Goal: Information Seeking & Learning: Learn about a topic

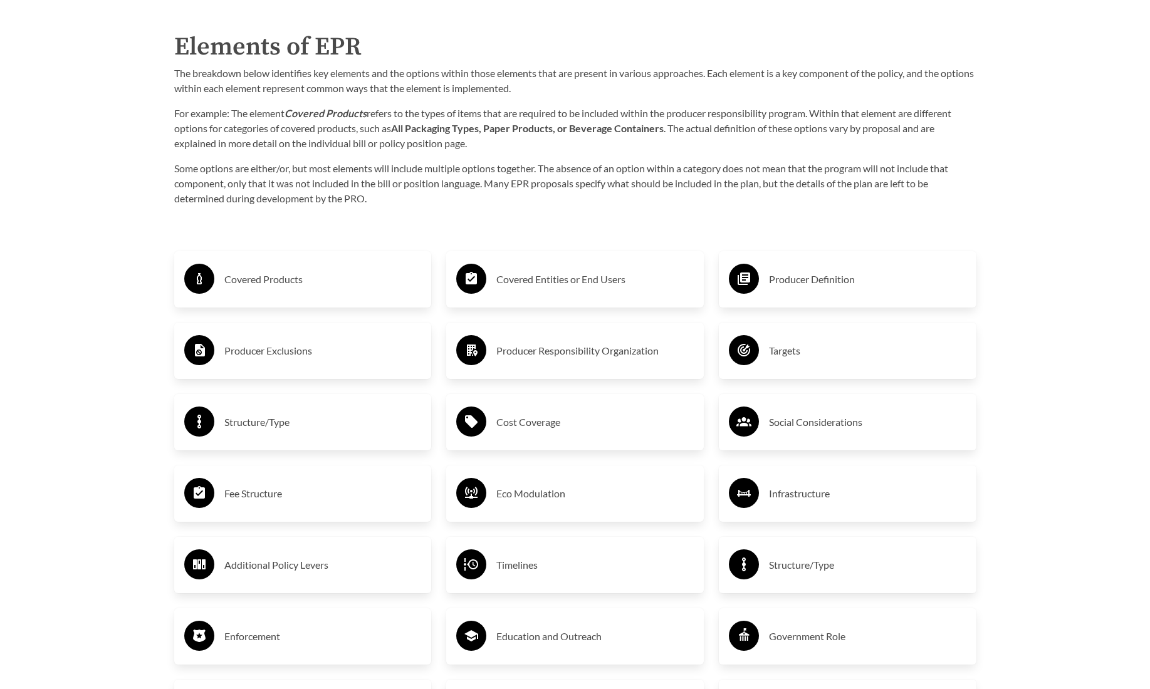
scroll to position [2006, 0]
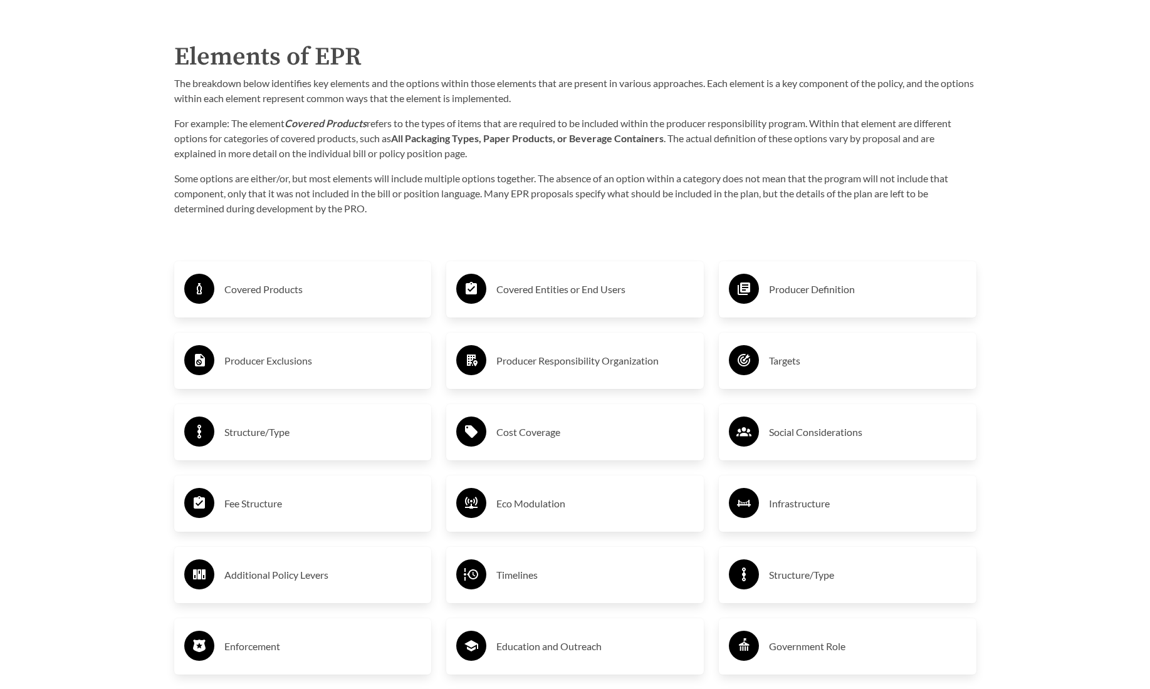
click at [280, 273] on div "Covered Products" at bounding box center [302, 289] width 237 height 36
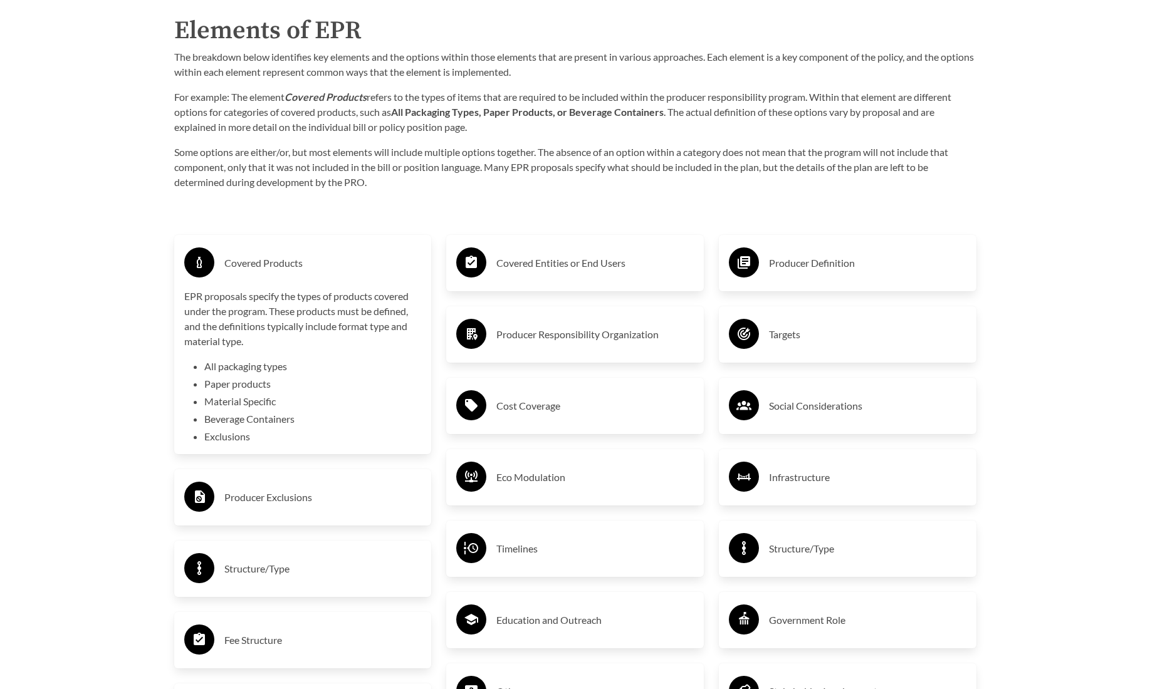
scroll to position [2051, 0]
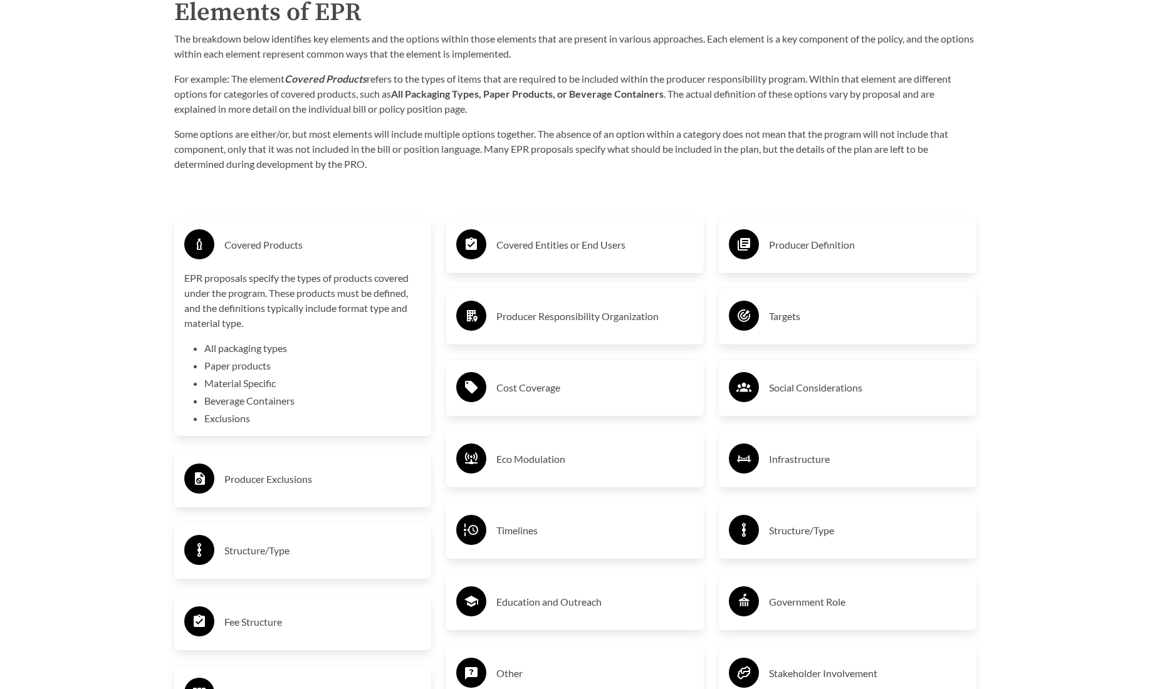
click at [271, 268] on div "Covered Products EPR proposals specify the types of products covered under the …" at bounding box center [302, 326] width 237 height 199
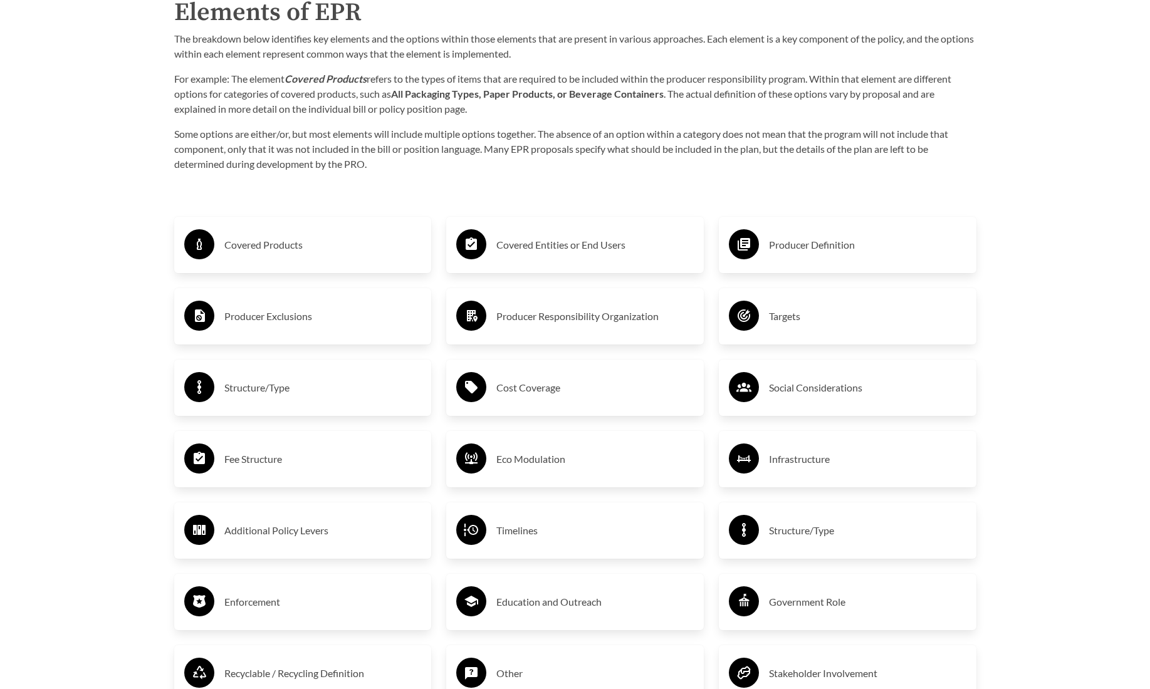
click at [294, 310] on h3 "Producer Exclusions" at bounding box center [322, 316] width 197 height 20
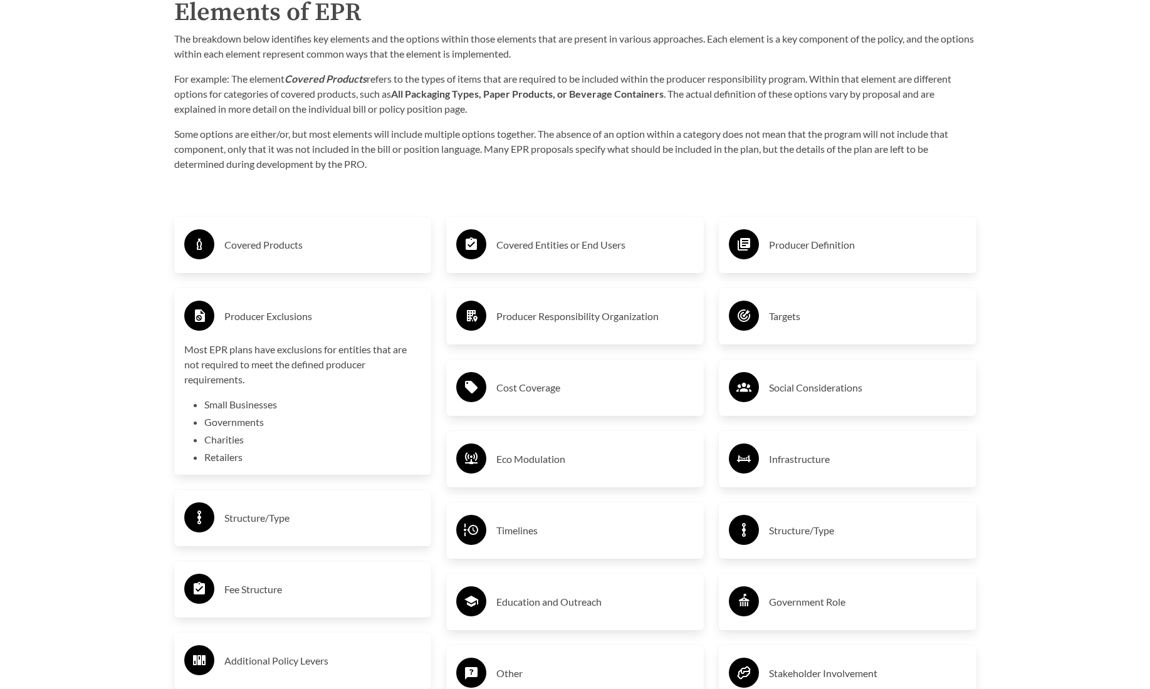
click at [293, 309] on h3 "Producer Exclusions" at bounding box center [322, 316] width 197 height 20
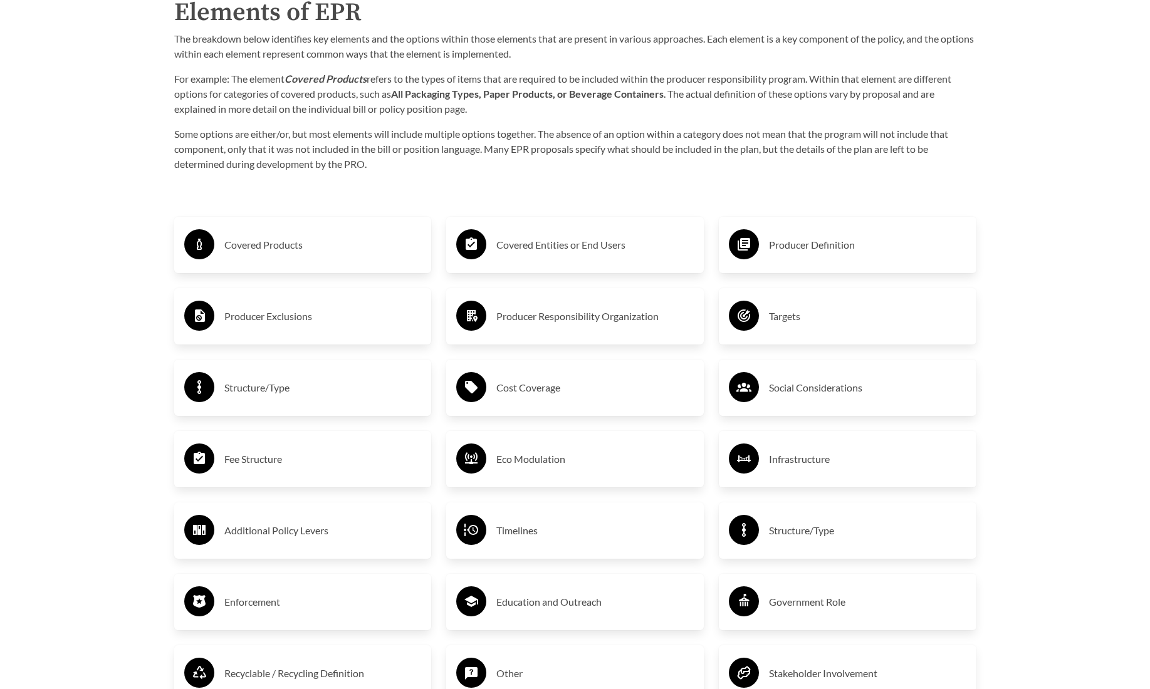
click at [272, 400] on div "Structure/Type" at bounding box center [302, 388] width 237 height 36
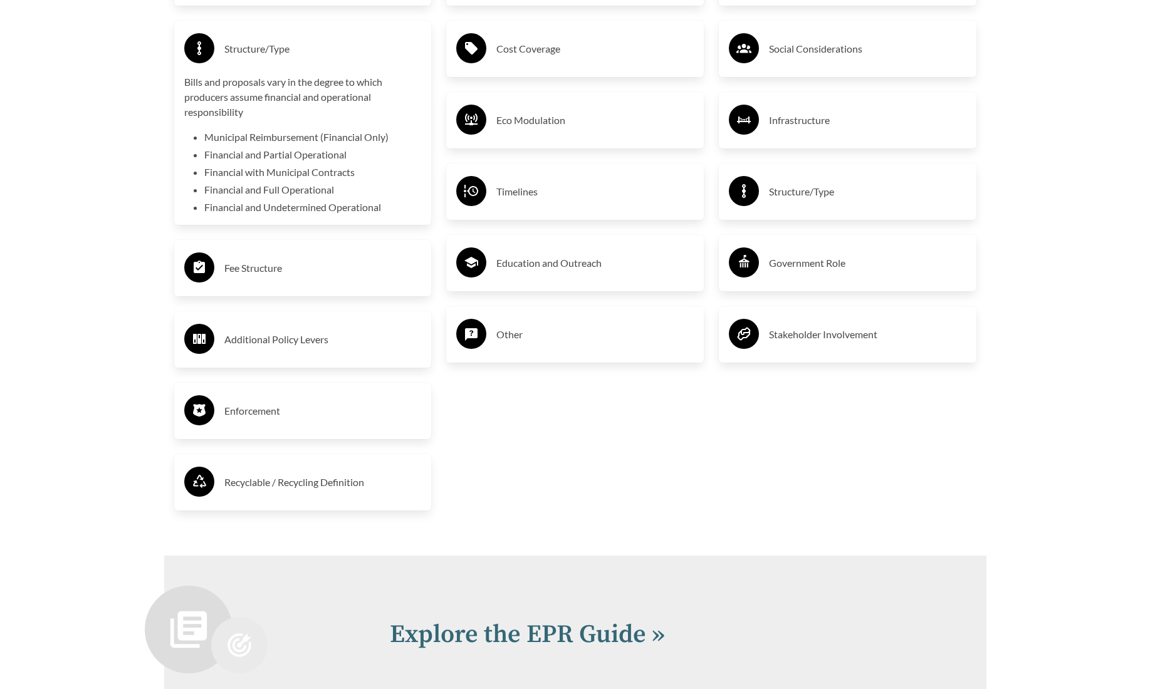
scroll to position [2399, 0]
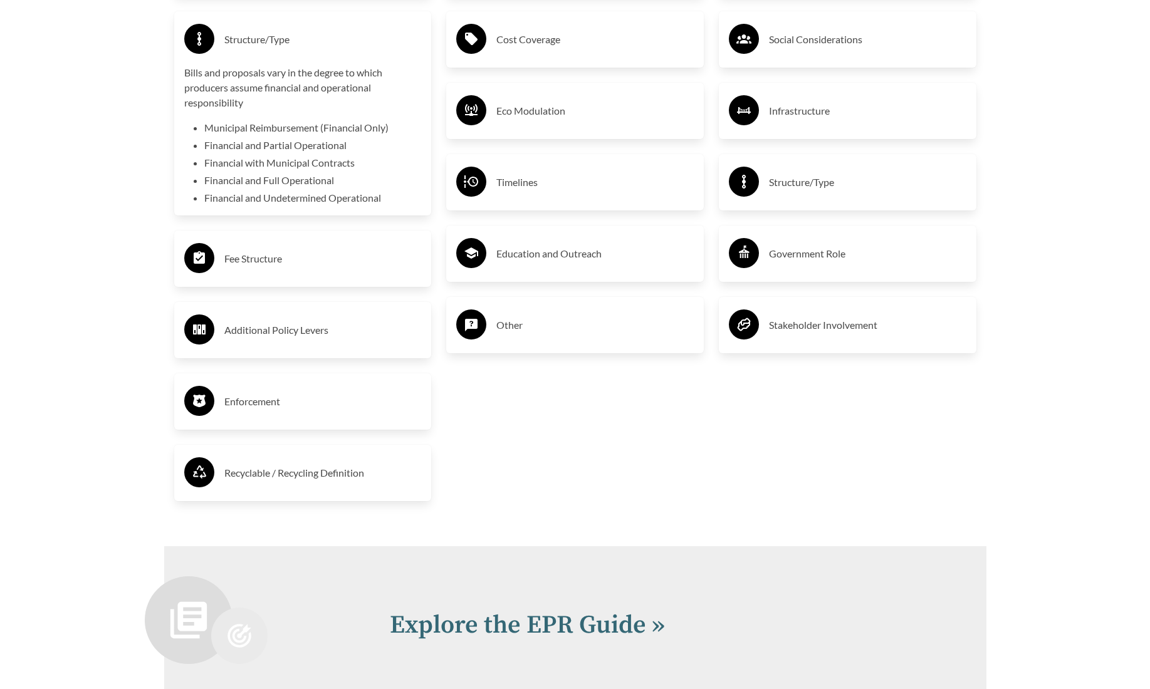
click at [316, 466] on h3 "Recyclable / Recycling Definition" at bounding box center [322, 473] width 197 height 20
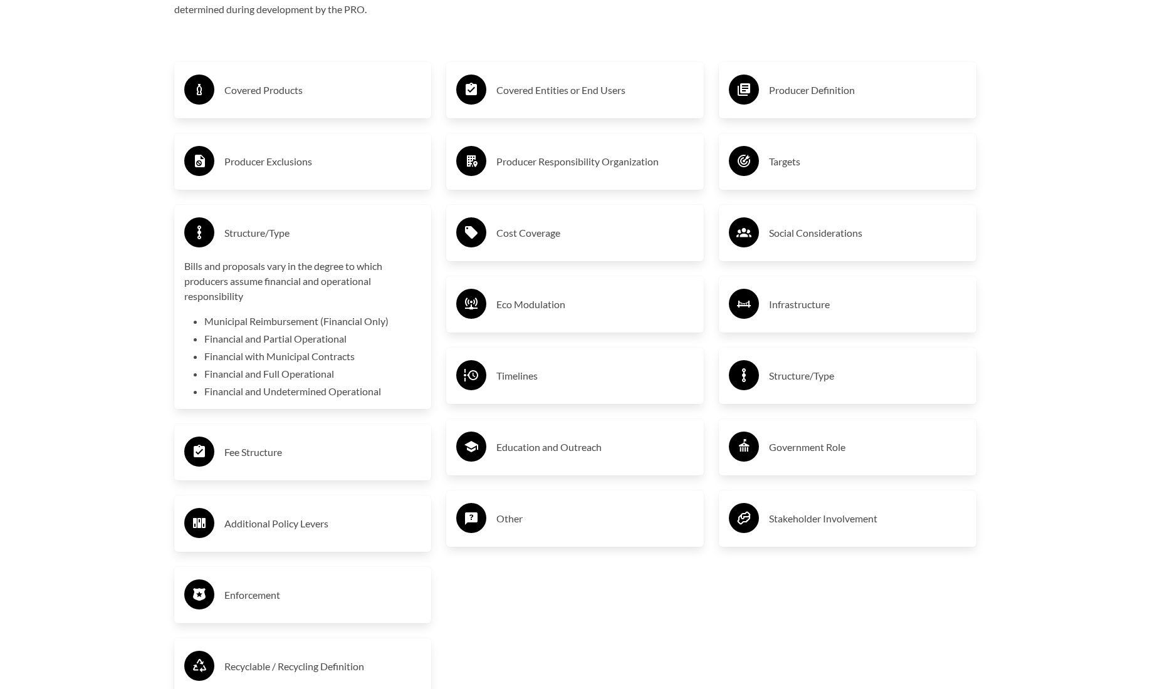
scroll to position [2203, 0]
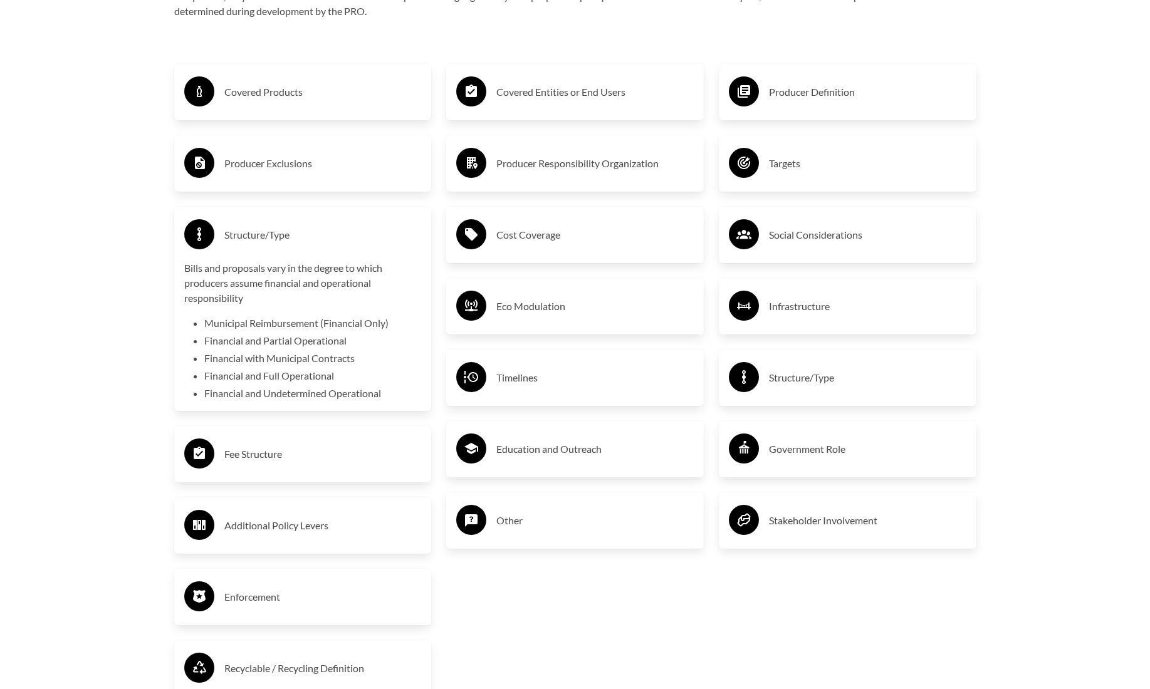
click at [799, 376] on h3 "Structure/Type" at bounding box center [867, 378] width 197 height 20
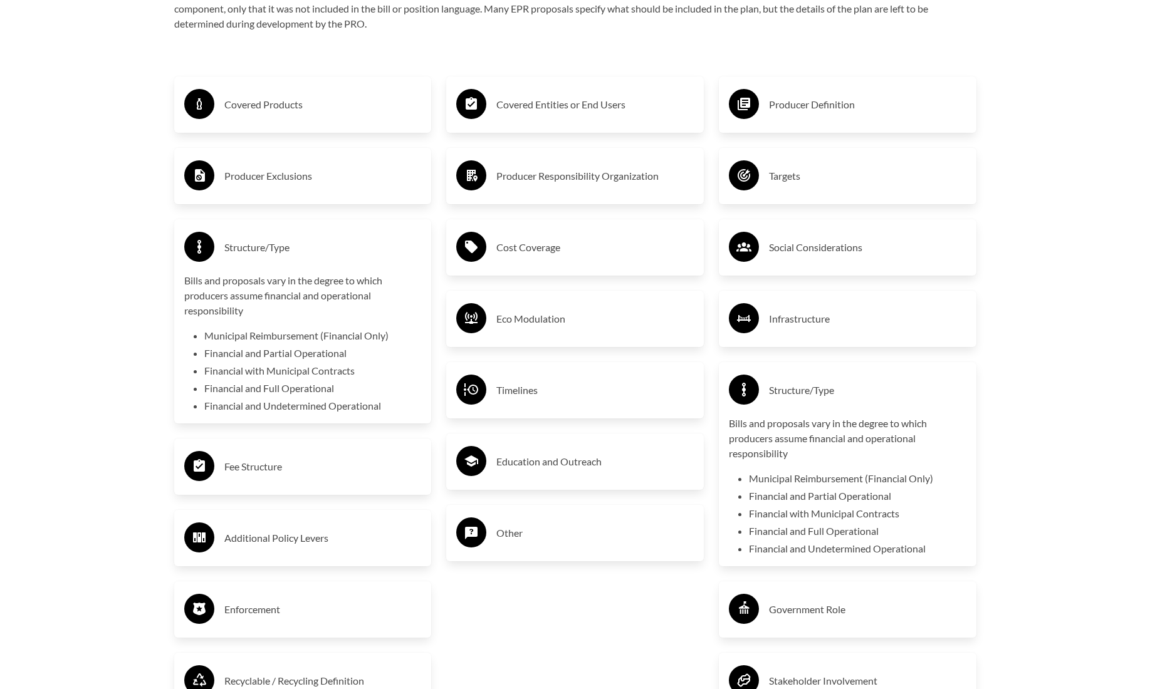
scroll to position [2190, 0]
click at [779, 191] on div "Targets" at bounding box center [847, 177] width 237 height 36
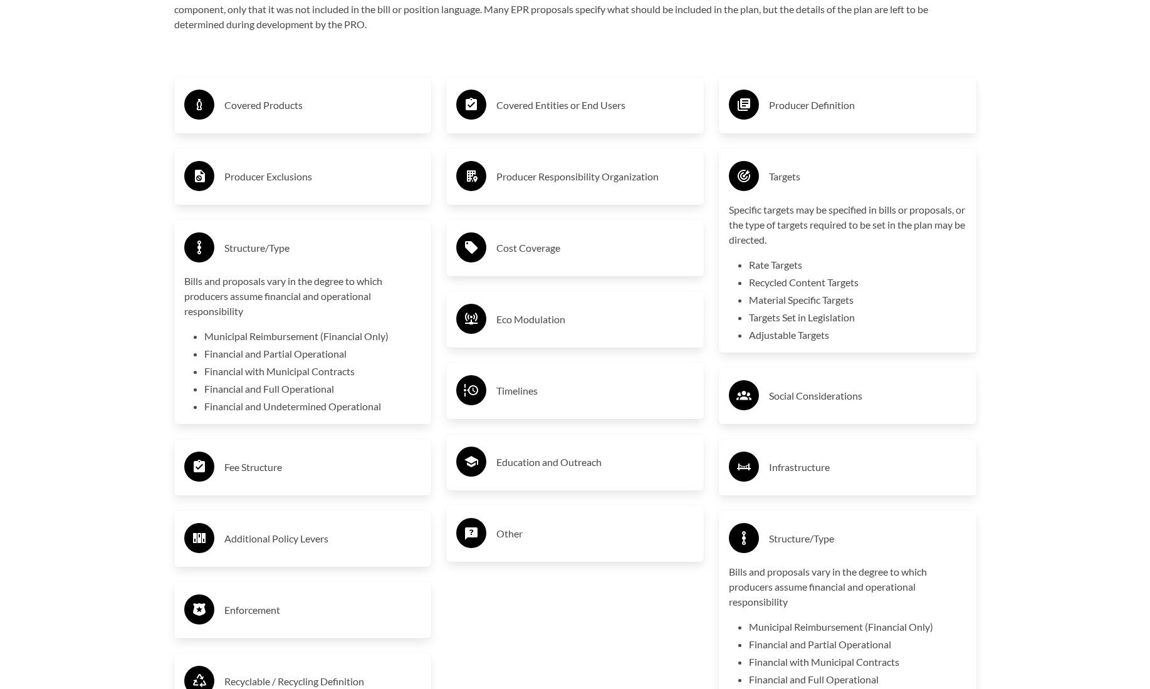
click at [566, 108] on h3 "Covered Entities or End Users" at bounding box center [594, 105] width 197 height 20
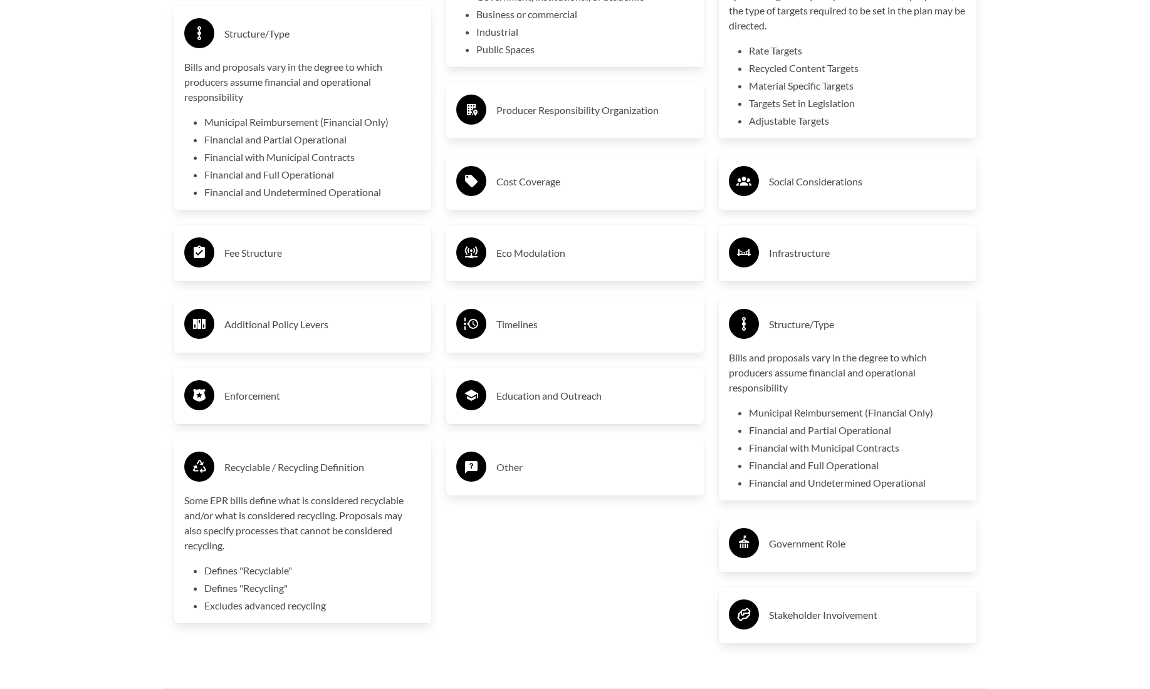
scroll to position [2408, 0]
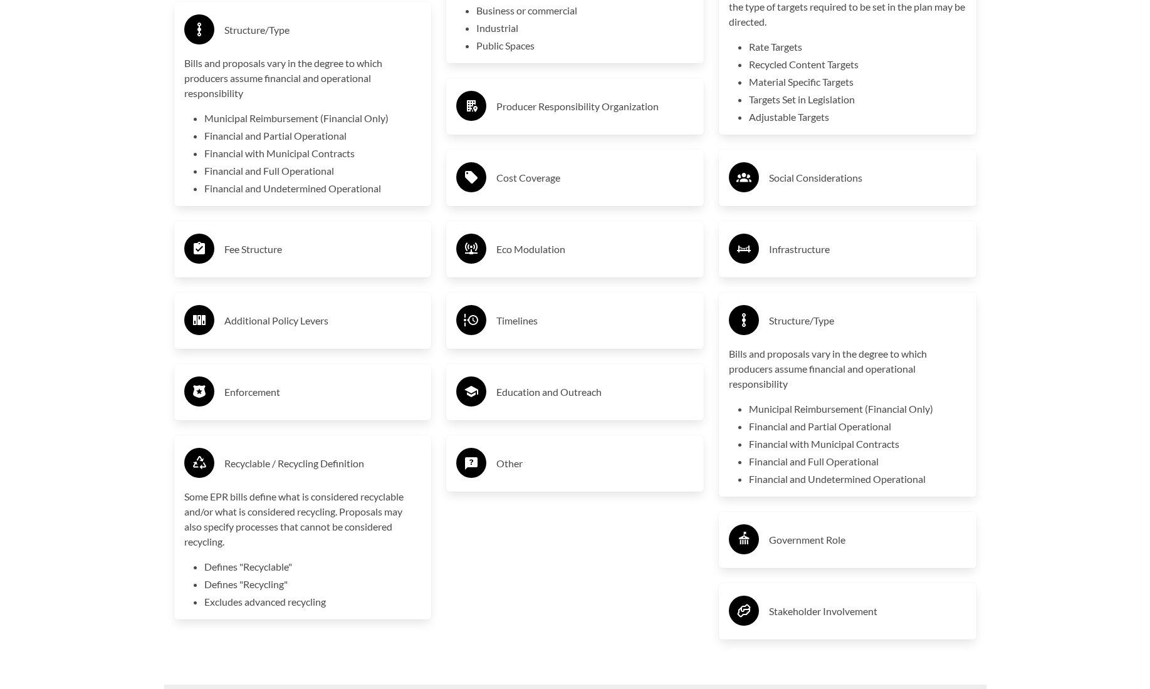
click at [570, 248] on h3 "Eco Modulation" at bounding box center [594, 249] width 197 height 20
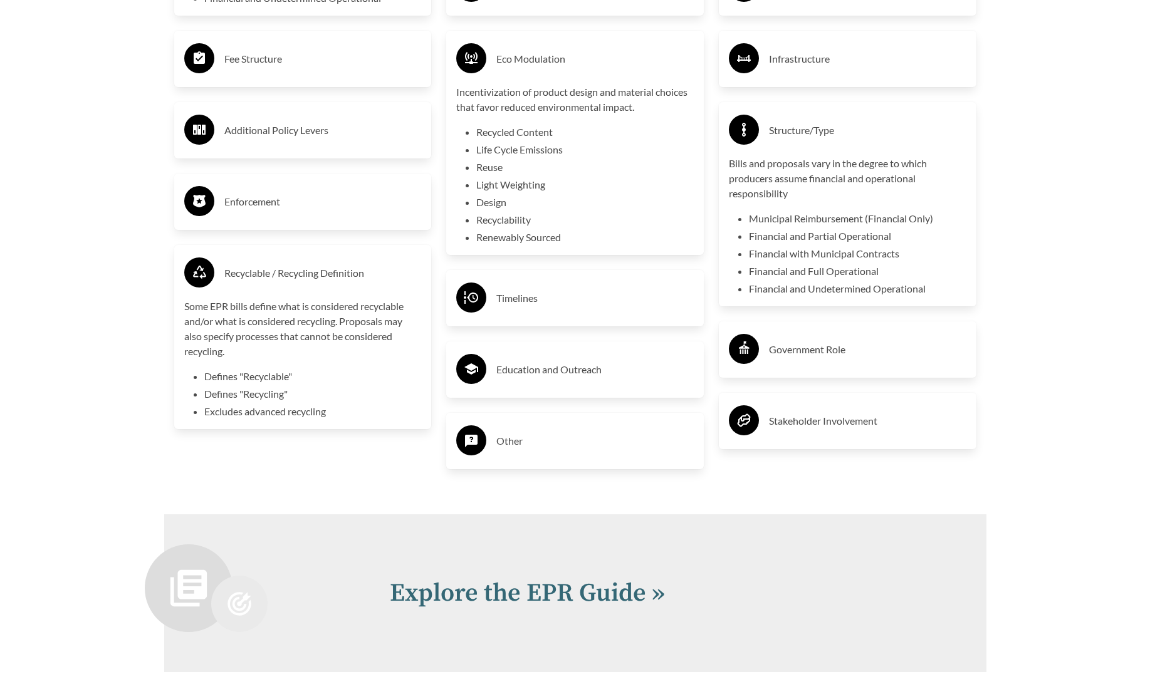
scroll to position [2603, 0]
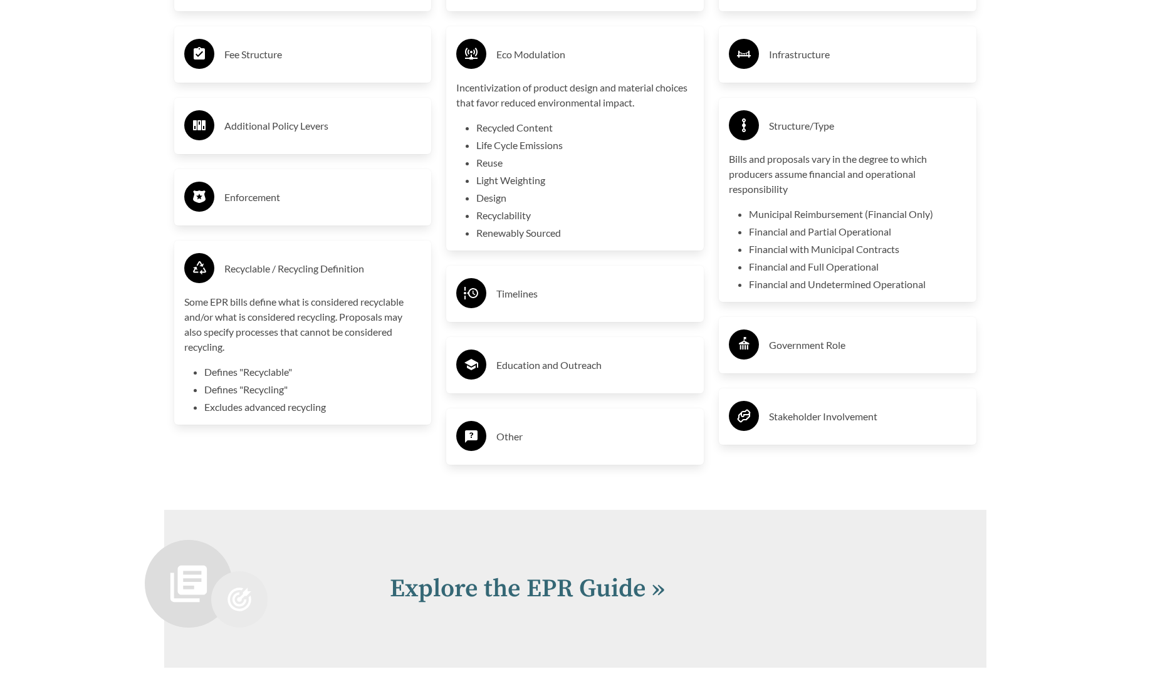
click at [557, 308] on div "Timelines" at bounding box center [574, 294] width 237 height 36
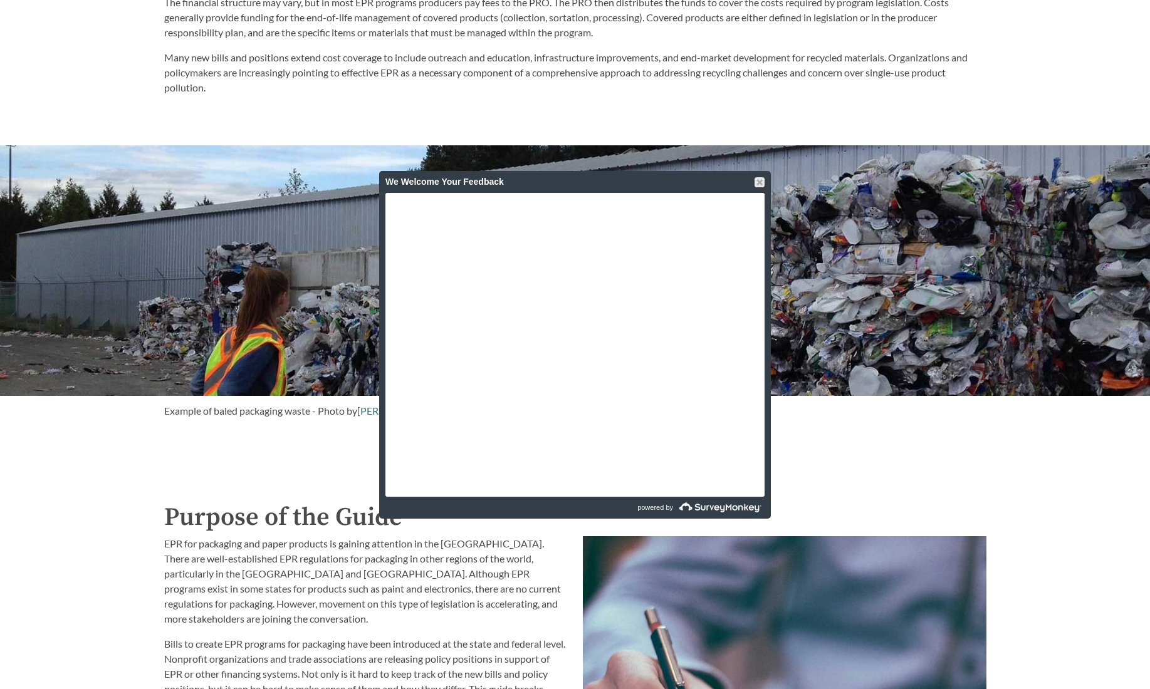
scroll to position [941, 0]
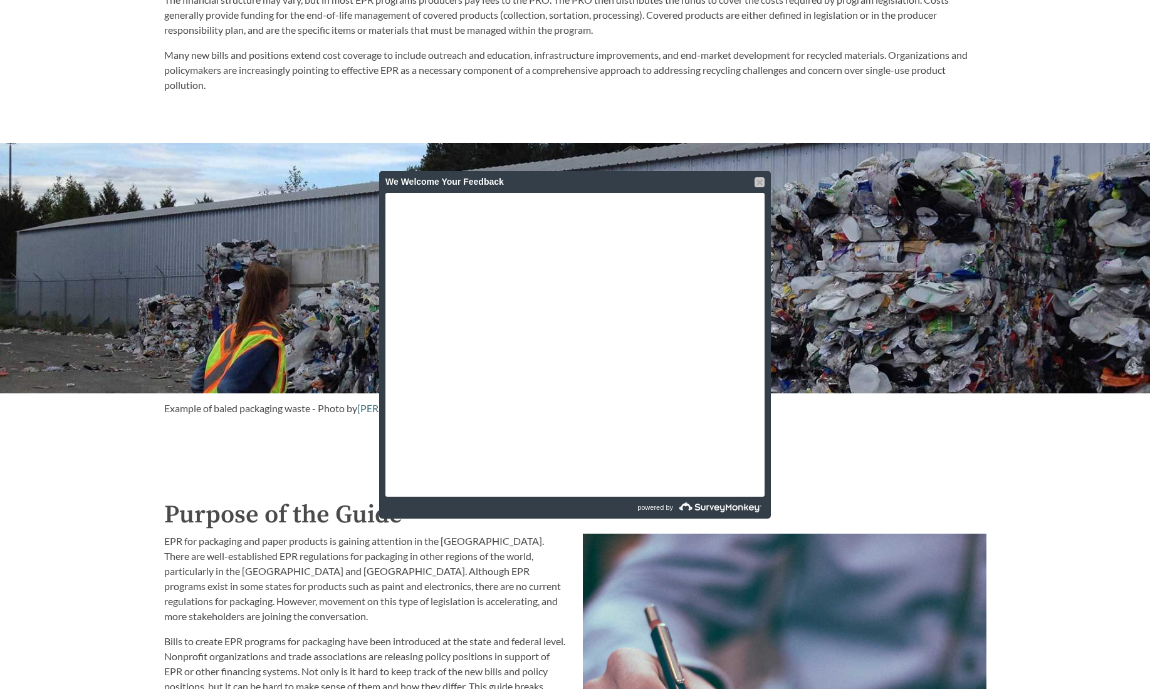
click at [760, 182] on div at bounding box center [759, 182] width 10 height 10
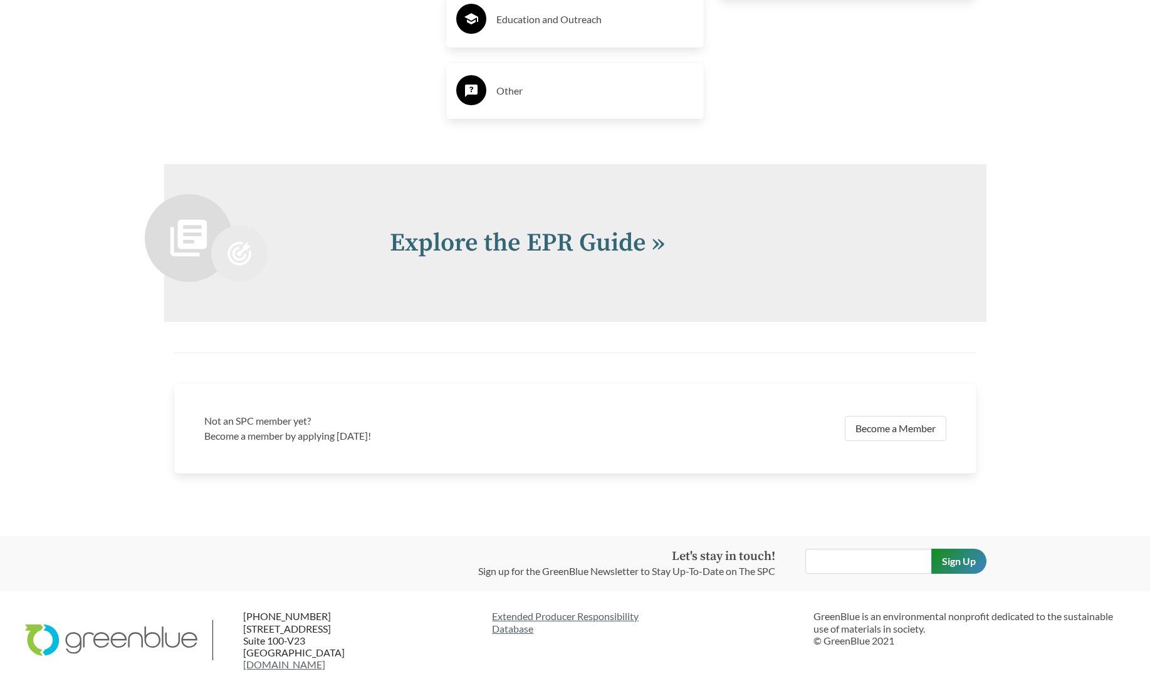
scroll to position [3047, 0]
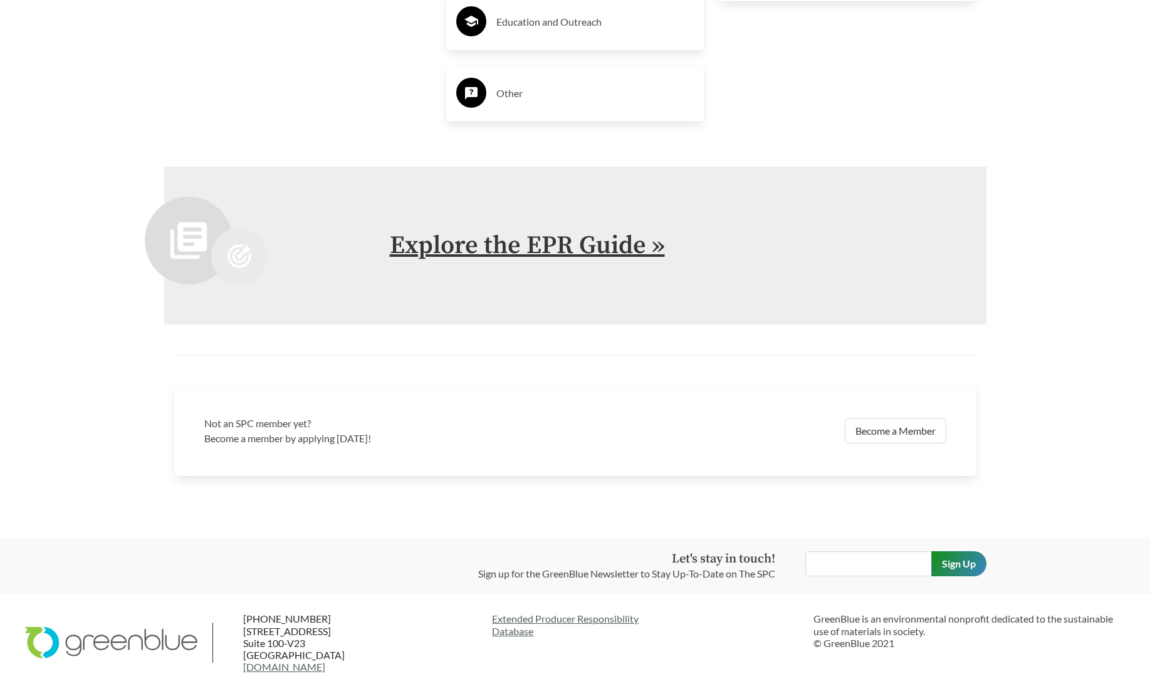
click at [645, 249] on link "Explore the EPR Guide »" at bounding box center [527, 245] width 275 height 31
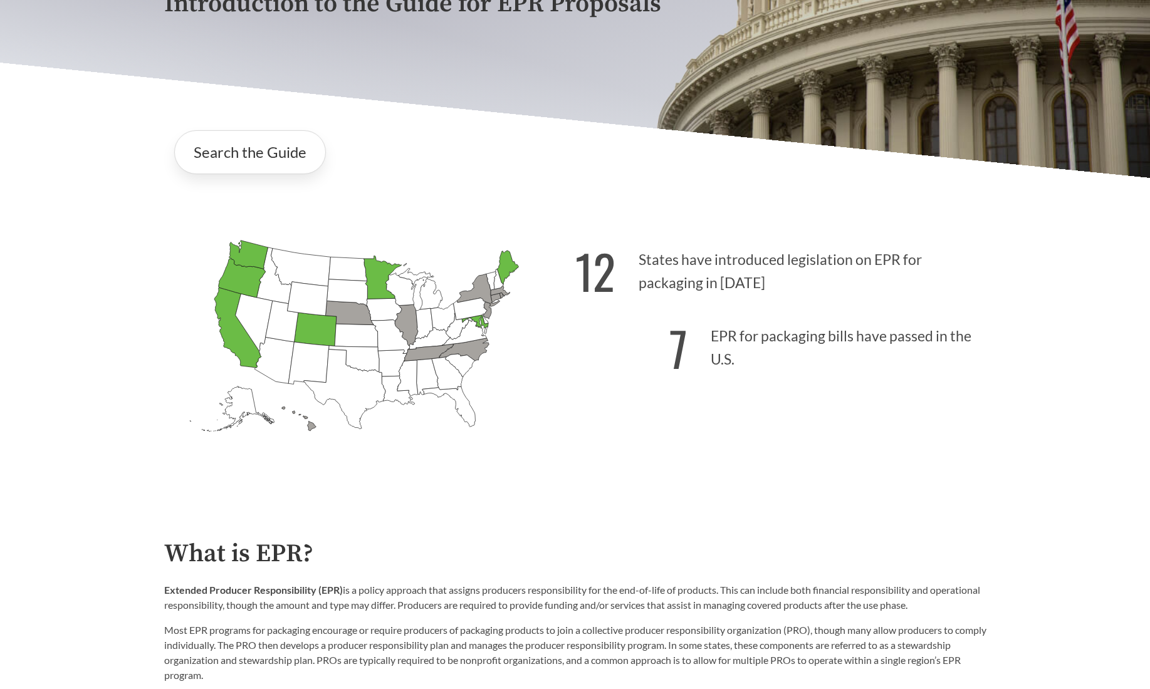
scroll to position [398, 0]
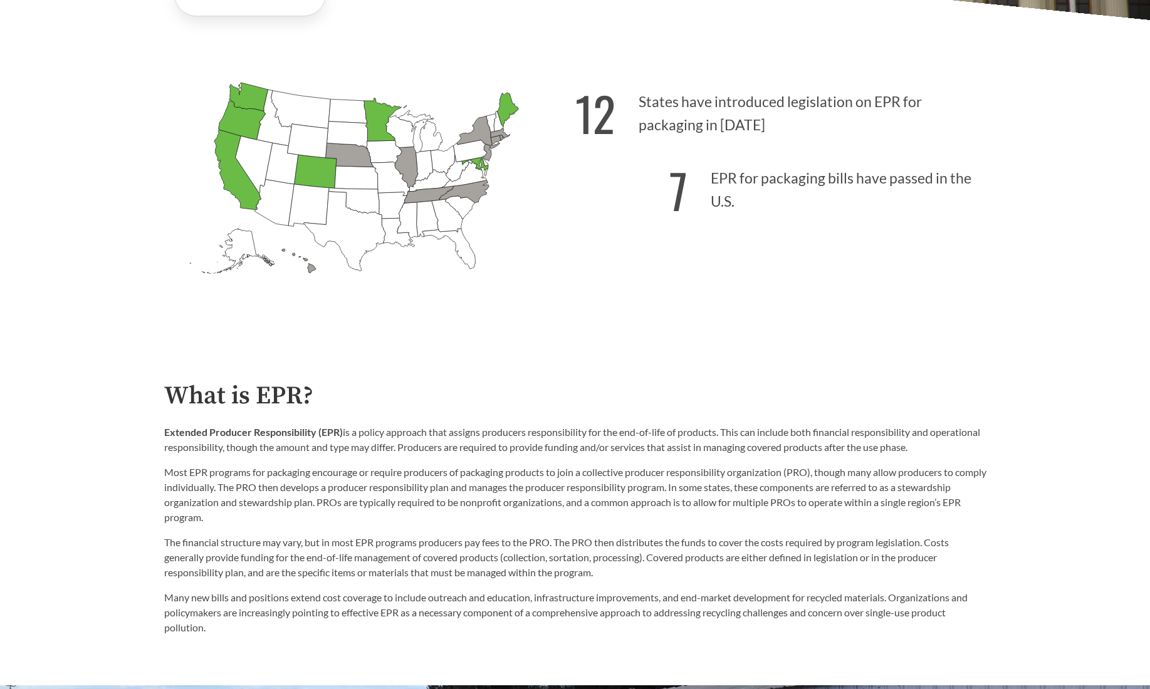
click at [234, 175] on icon "[US_STATE] Passed: 1" at bounding box center [237, 170] width 47 height 80
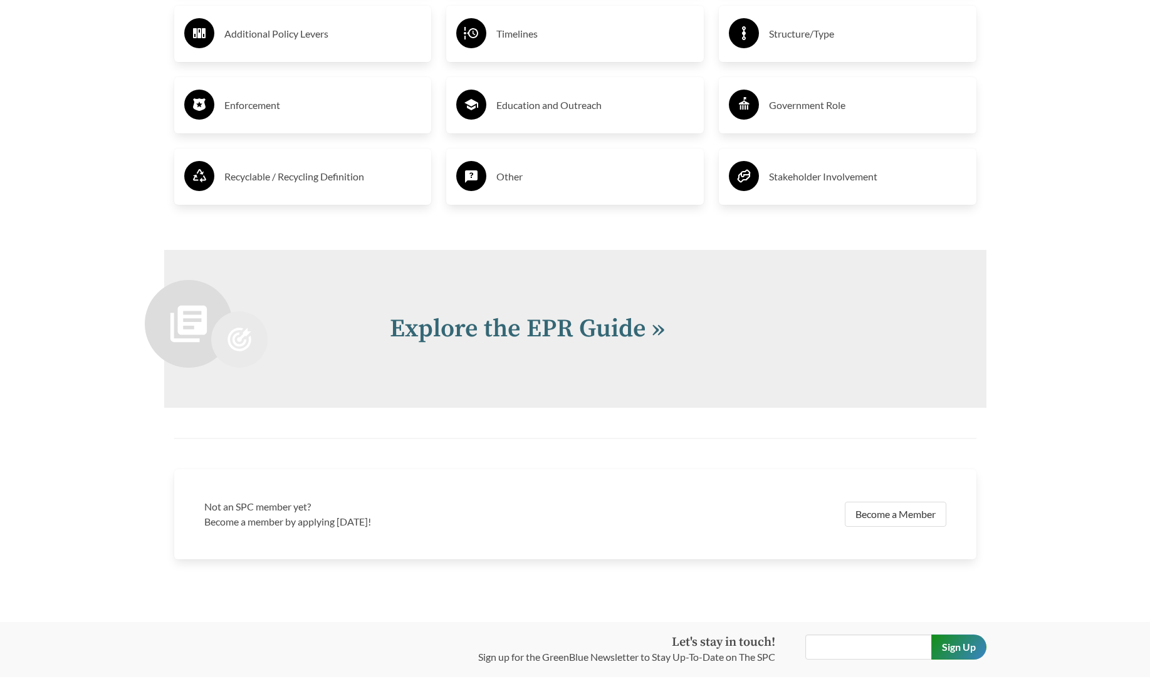
scroll to position [2596, 0]
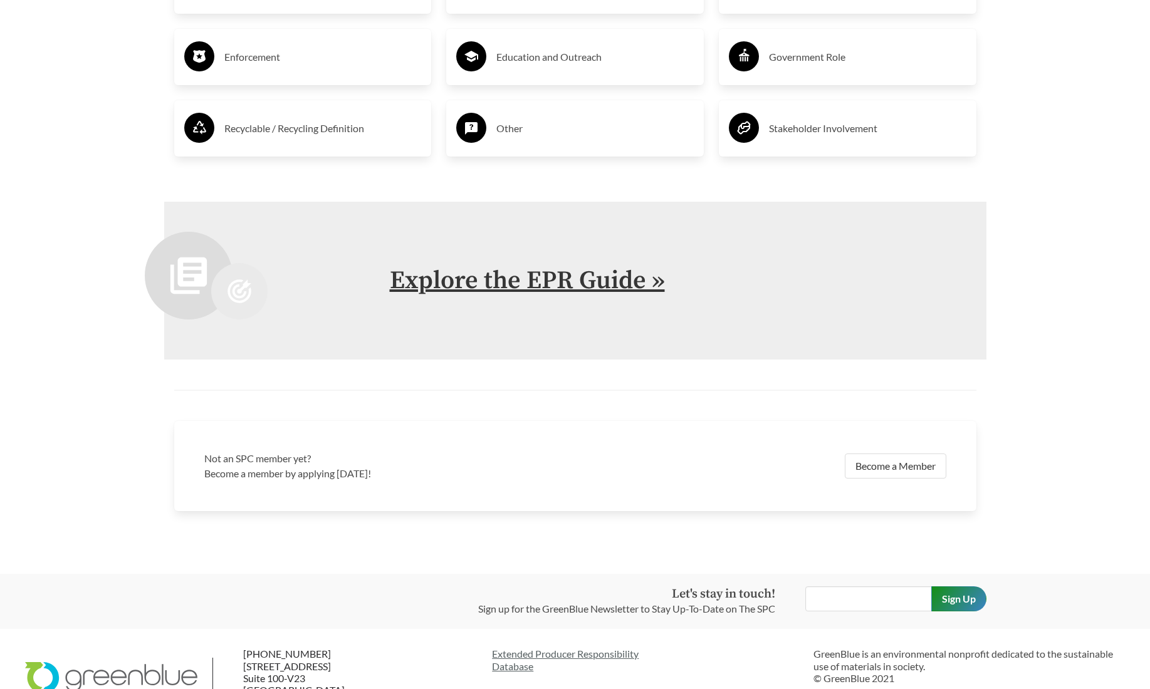
click at [533, 283] on link "Explore the EPR Guide »" at bounding box center [527, 280] width 275 height 31
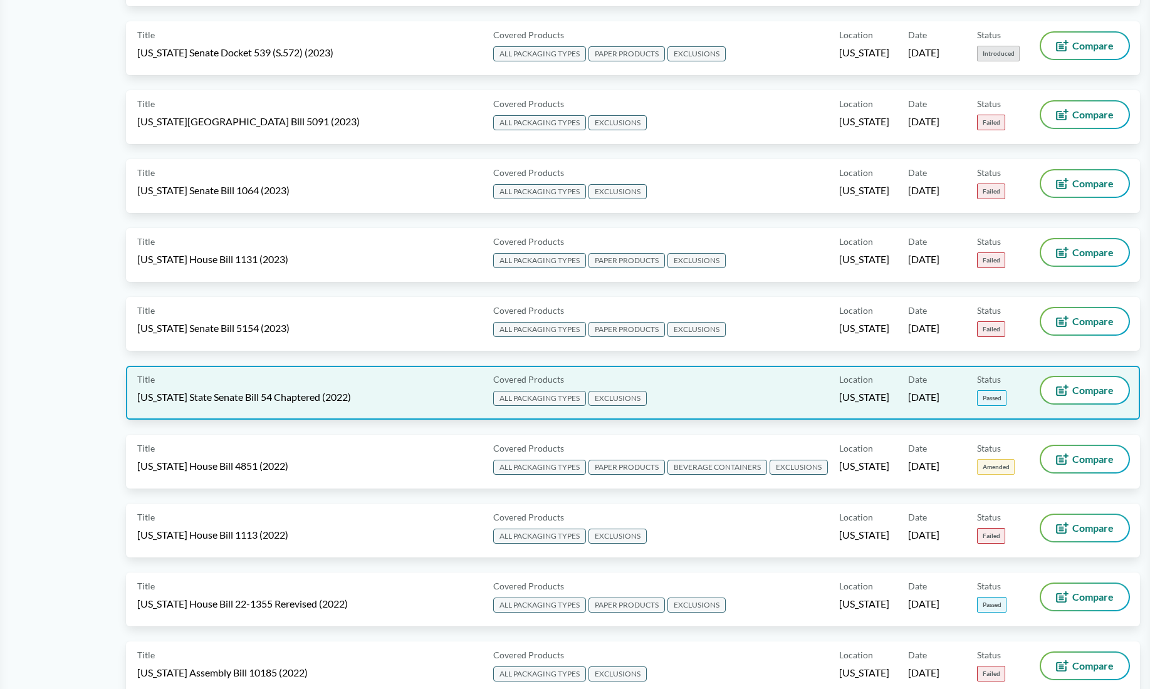
scroll to position [4196, 0]
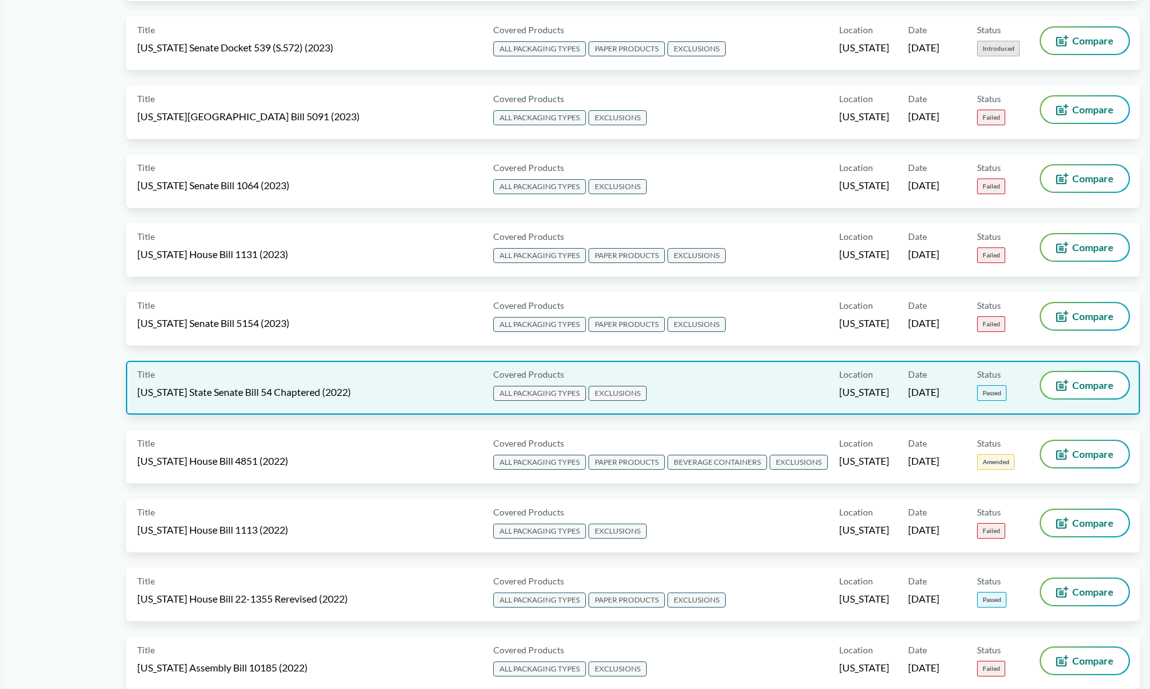
click at [351, 378] on div "Title [US_STATE] State Senate Bill 54 Chaptered (2022)" at bounding box center [312, 387] width 351 height 31
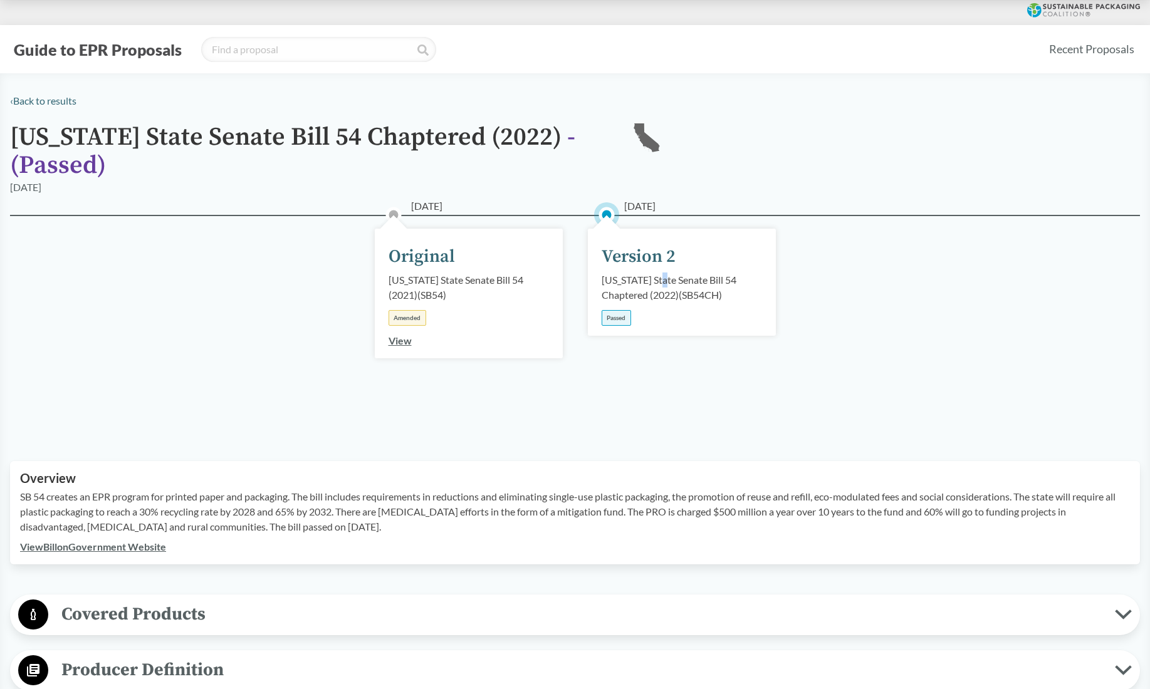
click at [654, 287] on div "[US_STATE] State Senate Bill 54 Chaptered (2022) ( SB54CH )" at bounding box center [681, 288] width 160 height 30
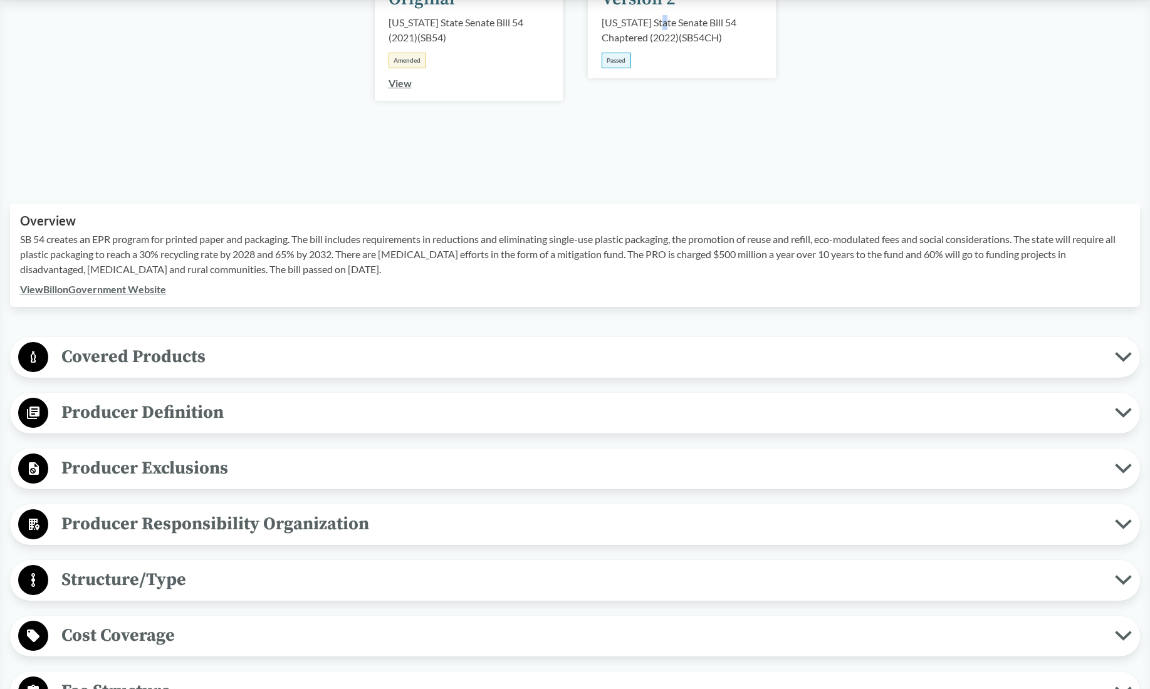
scroll to position [261, 0]
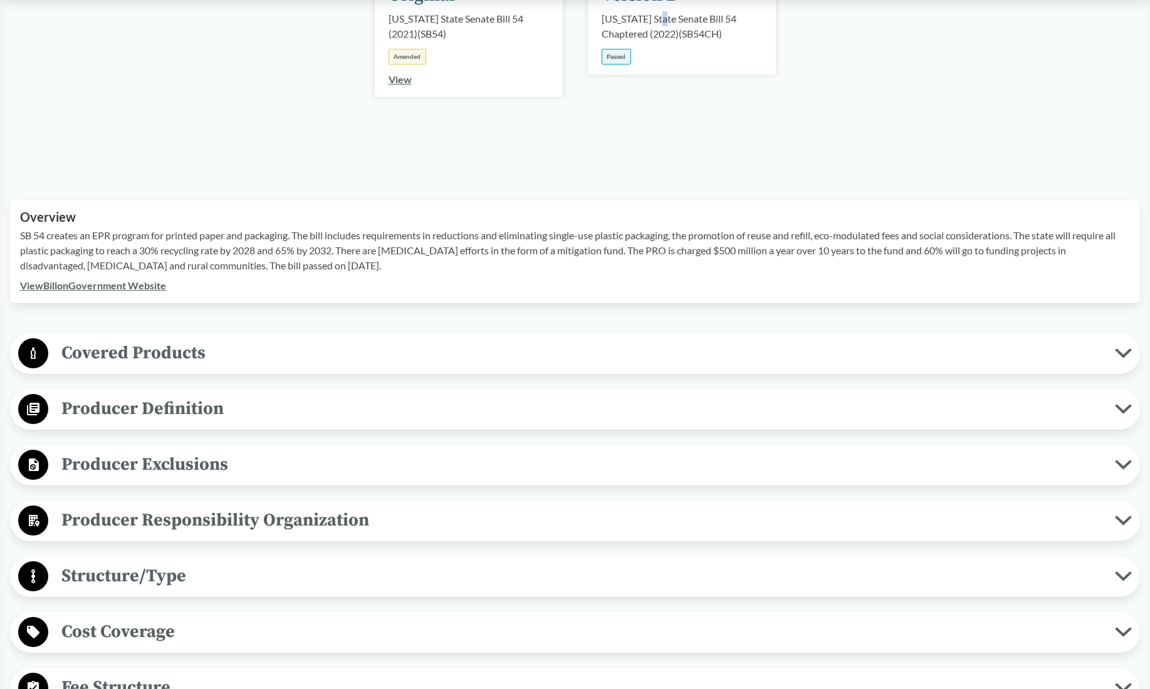
click at [249, 345] on span "Covered Products" at bounding box center [581, 353] width 1066 height 28
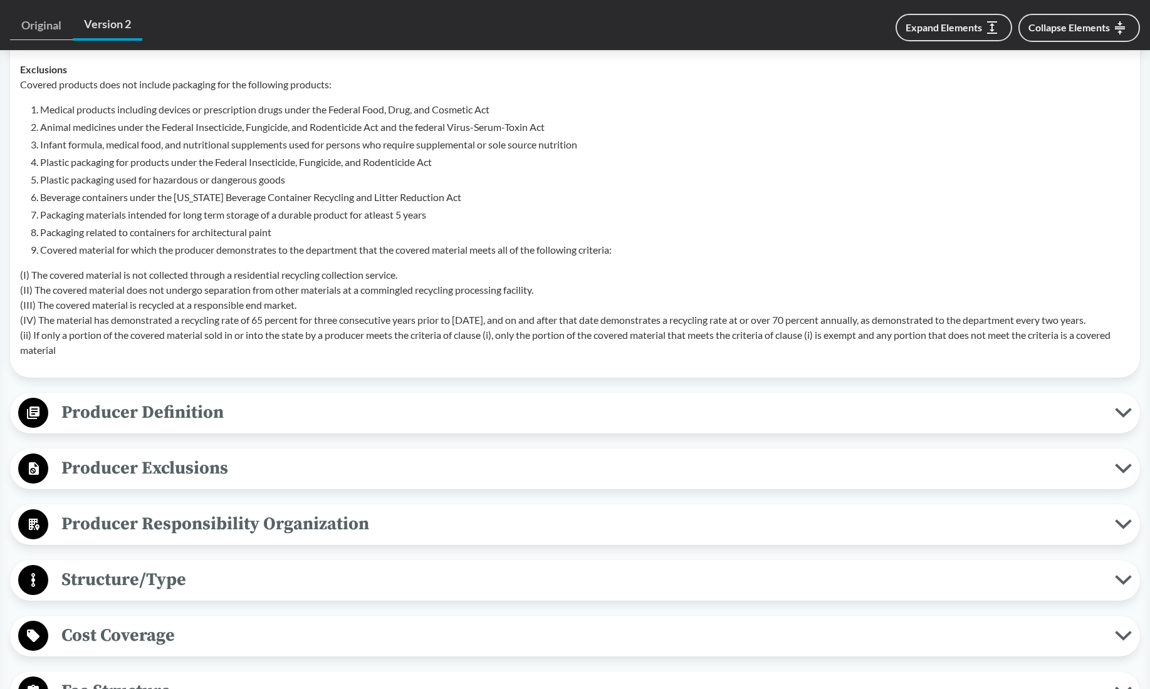
scroll to position [677, 0]
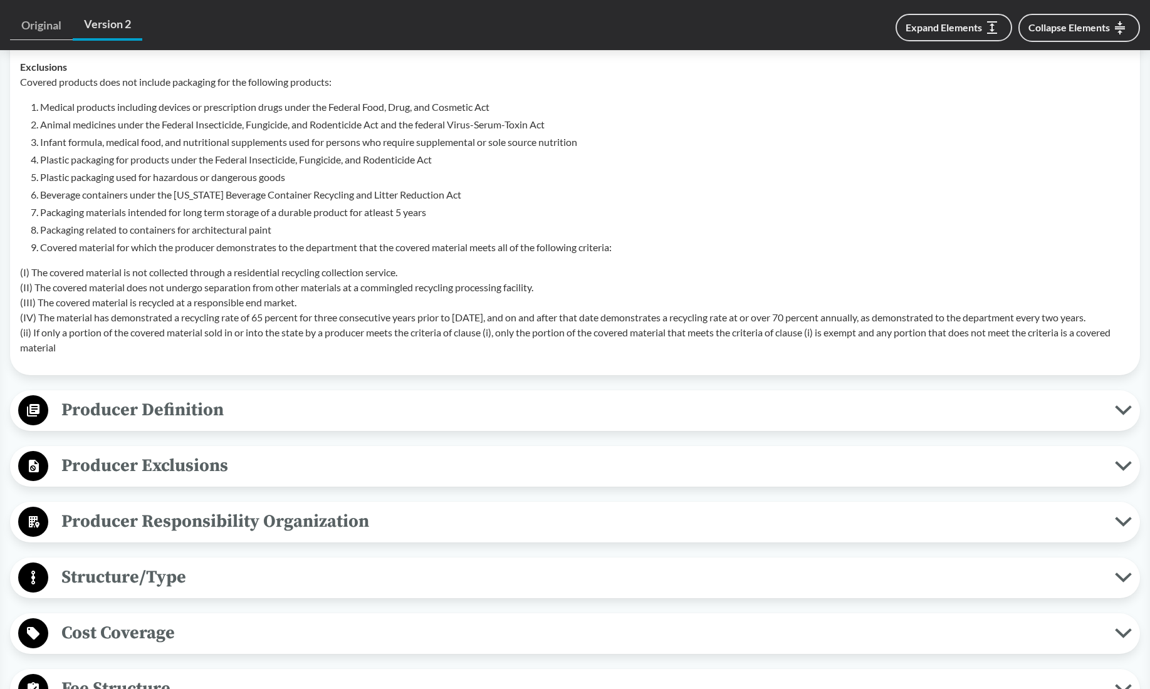
click at [185, 480] on span "Producer Exclusions" at bounding box center [581, 466] width 1066 height 28
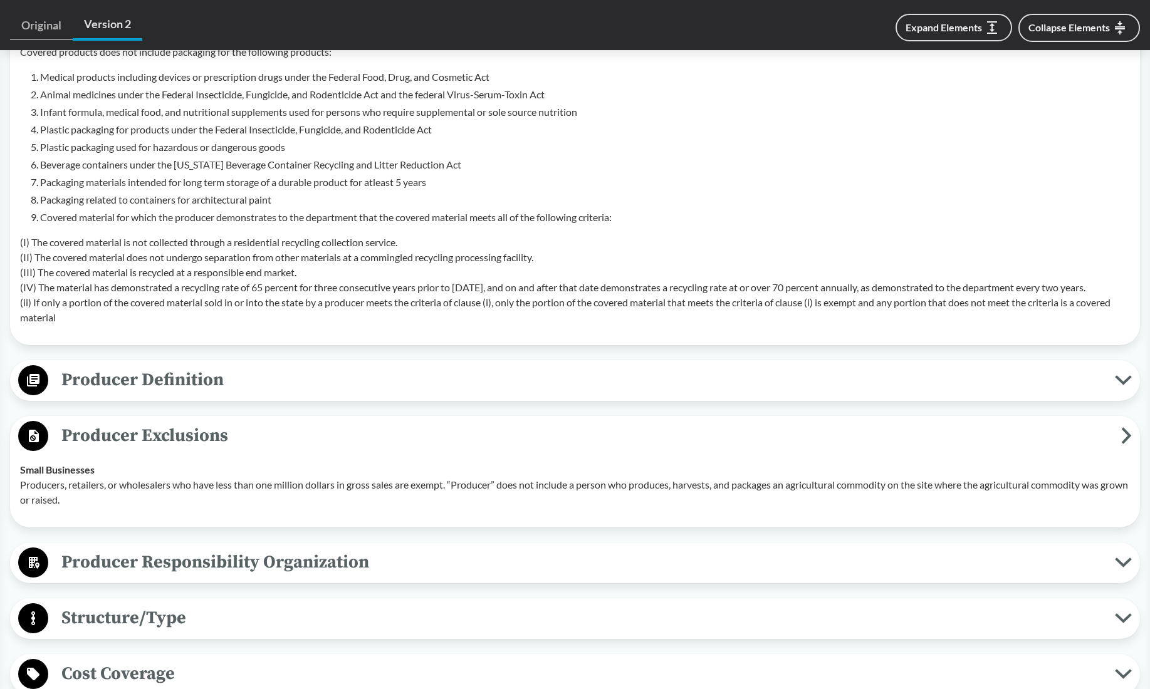
scroll to position [723, 0]
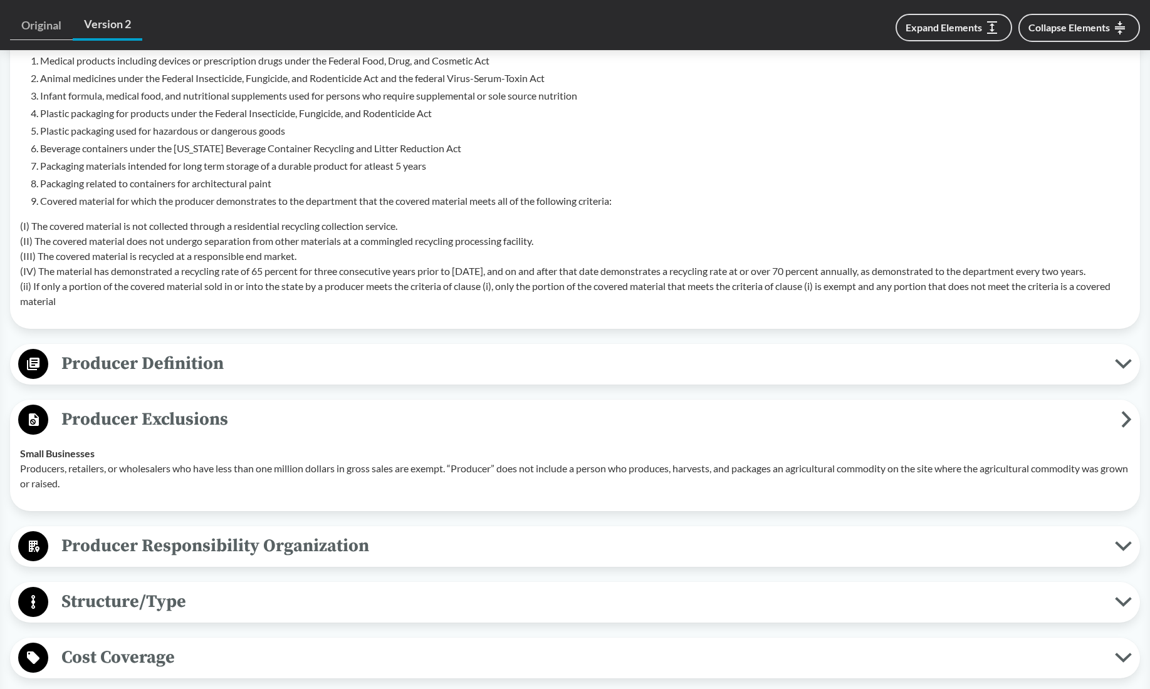
click at [213, 378] on span "Producer Definition" at bounding box center [581, 364] width 1066 height 28
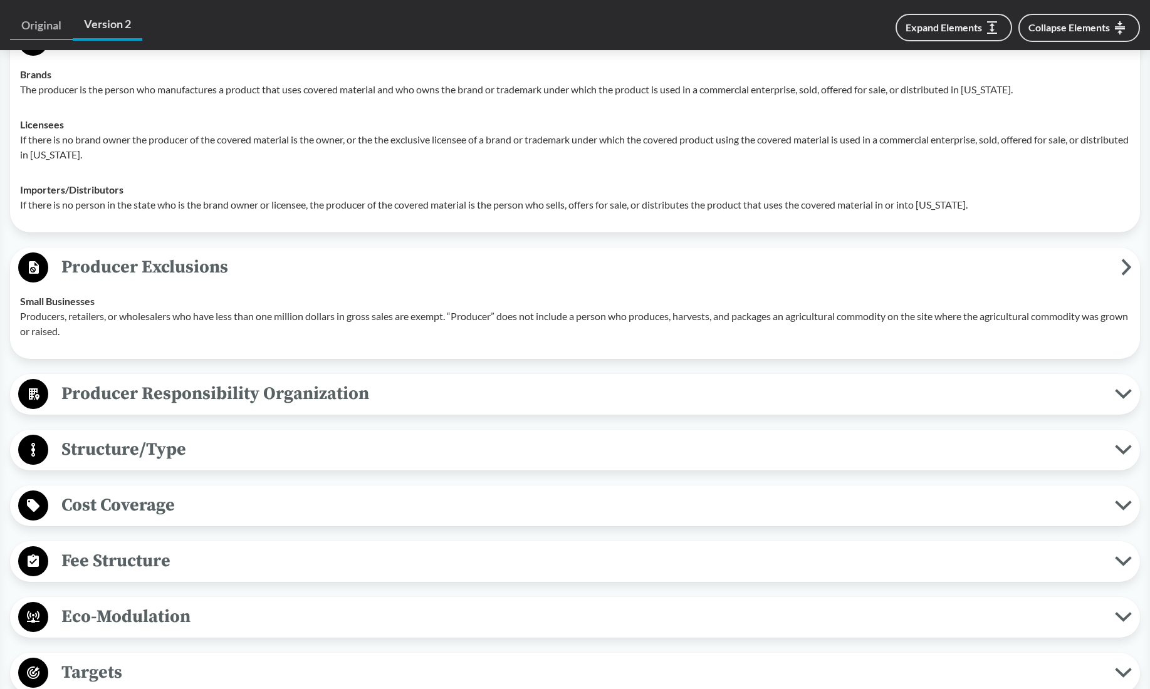
scroll to position [1048, 0]
click at [251, 460] on span "Structure/Type" at bounding box center [581, 448] width 1066 height 28
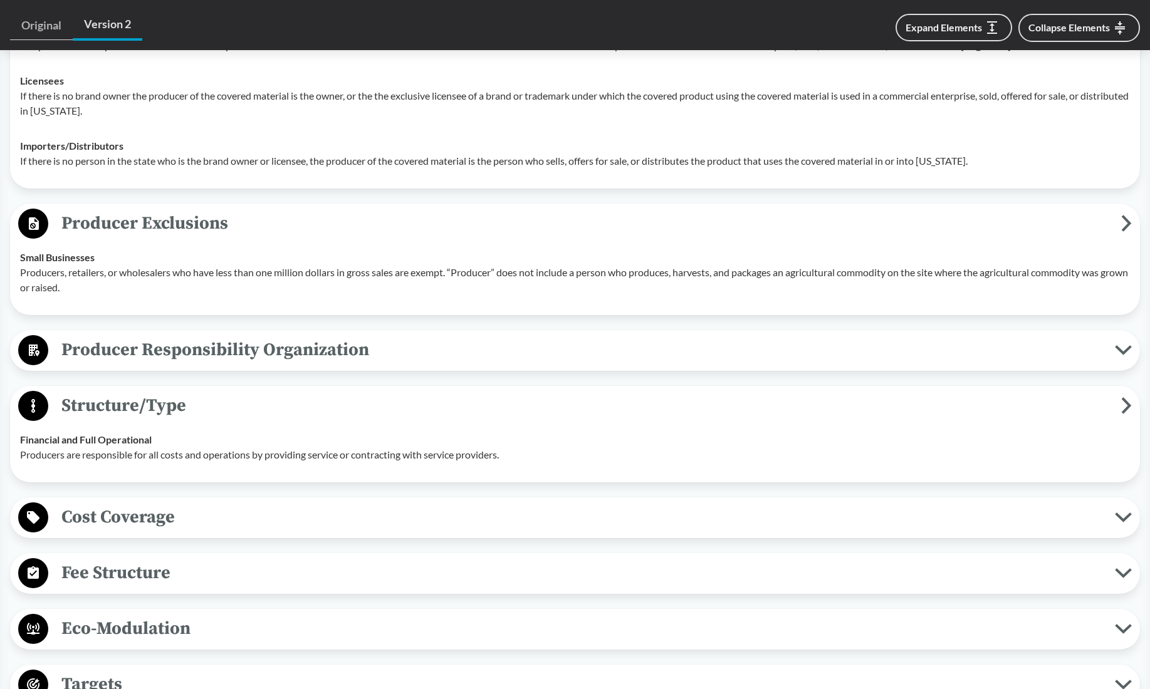
scroll to position [1098, 0]
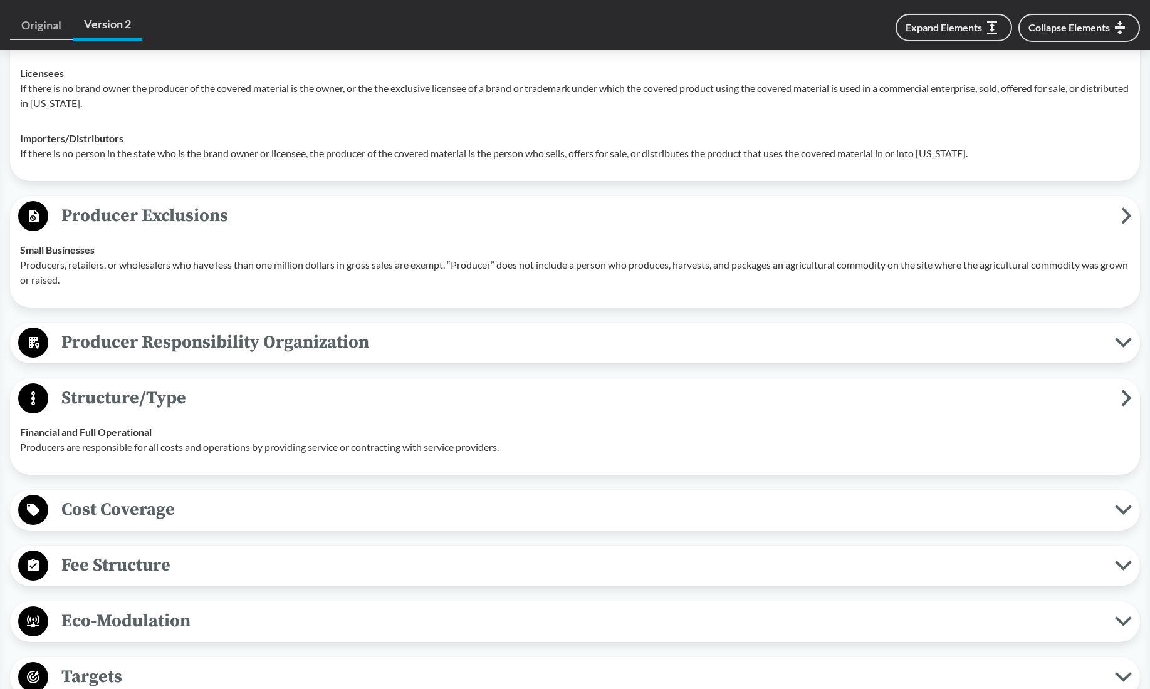
click at [202, 356] on span "Producer Responsibility Organization" at bounding box center [581, 342] width 1066 height 28
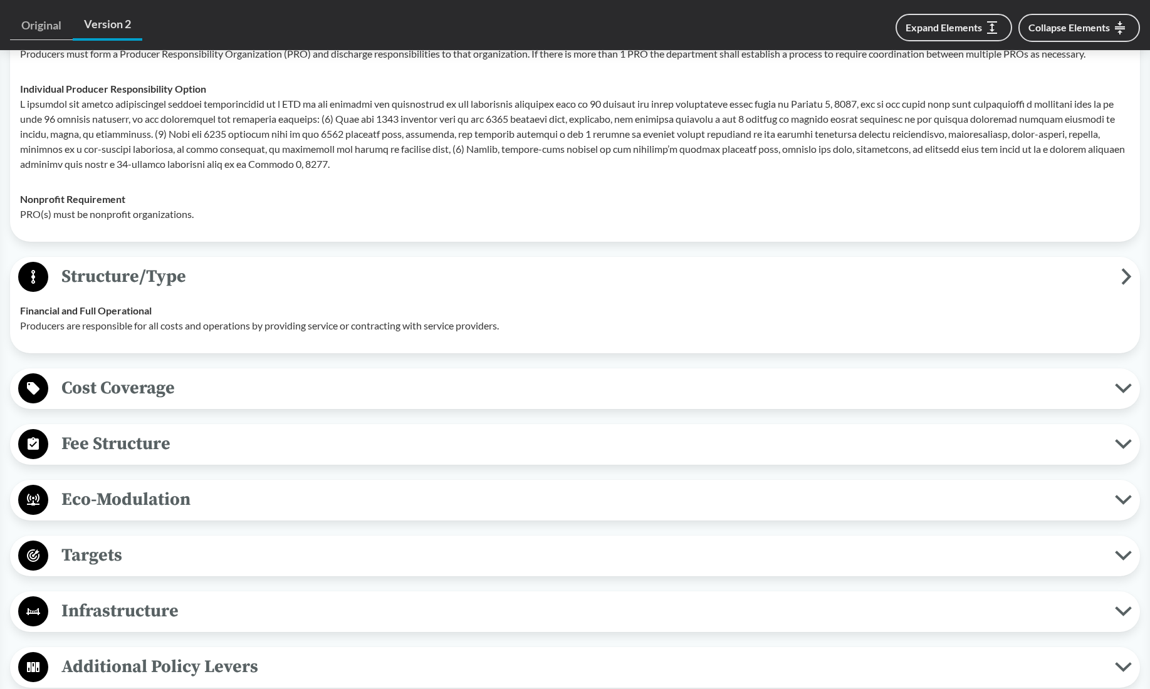
scroll to position [1440, 0]
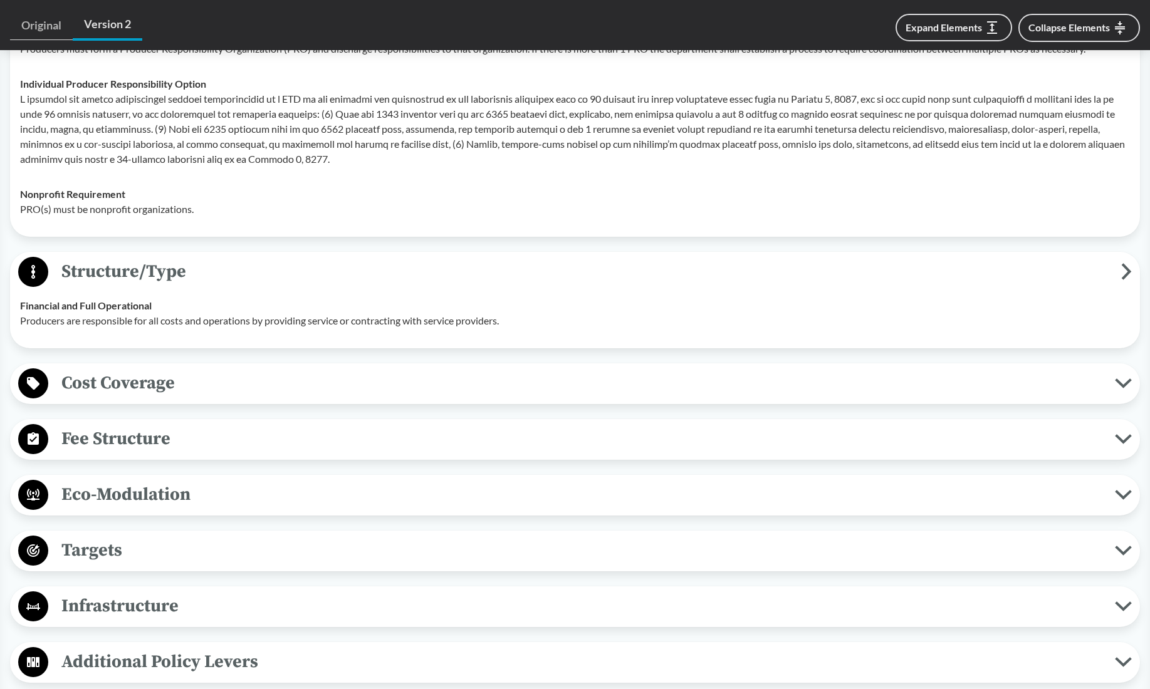
click at [157, 397] on span "Cost Coverage" at bounding box center [581, 383] width 1066 height 28
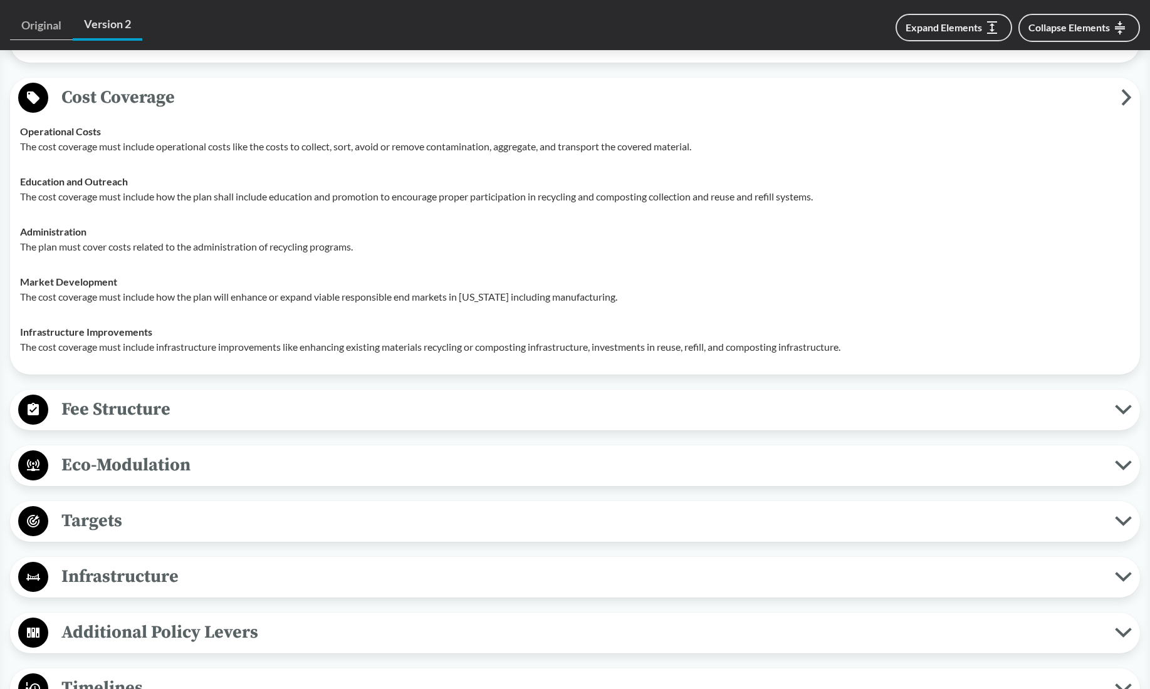
scroll to position [1730, 0]
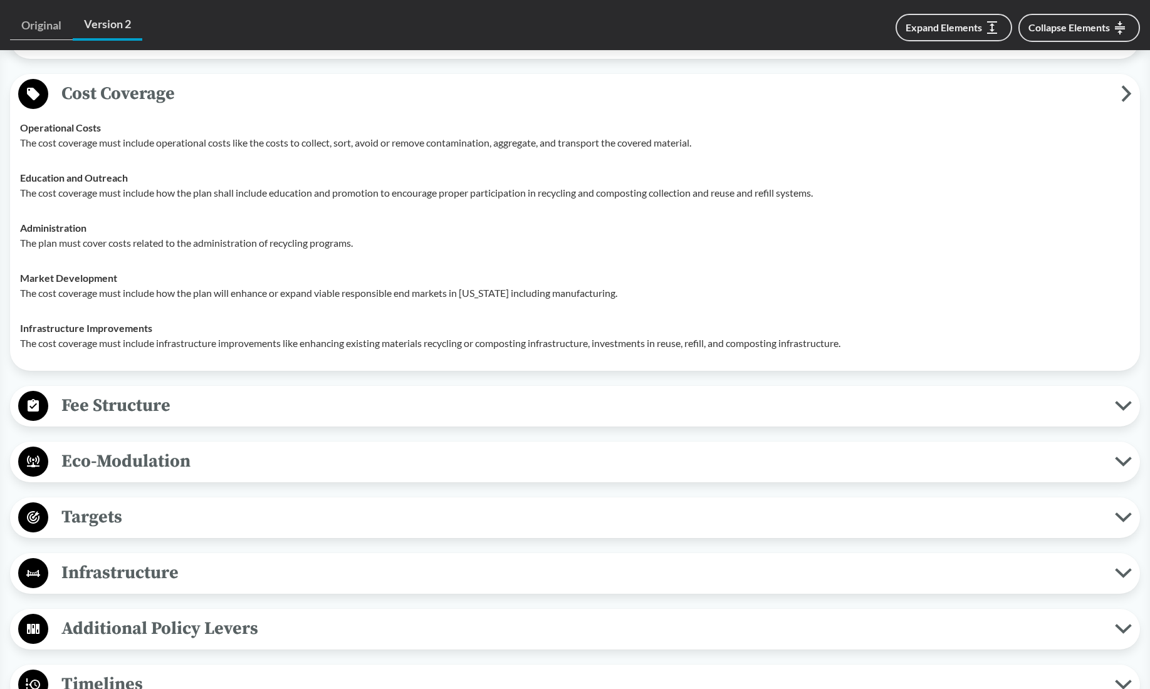
click at [147, 420] on span "Fee Structure" at bounding box center [581, 406] width 1066 height 28
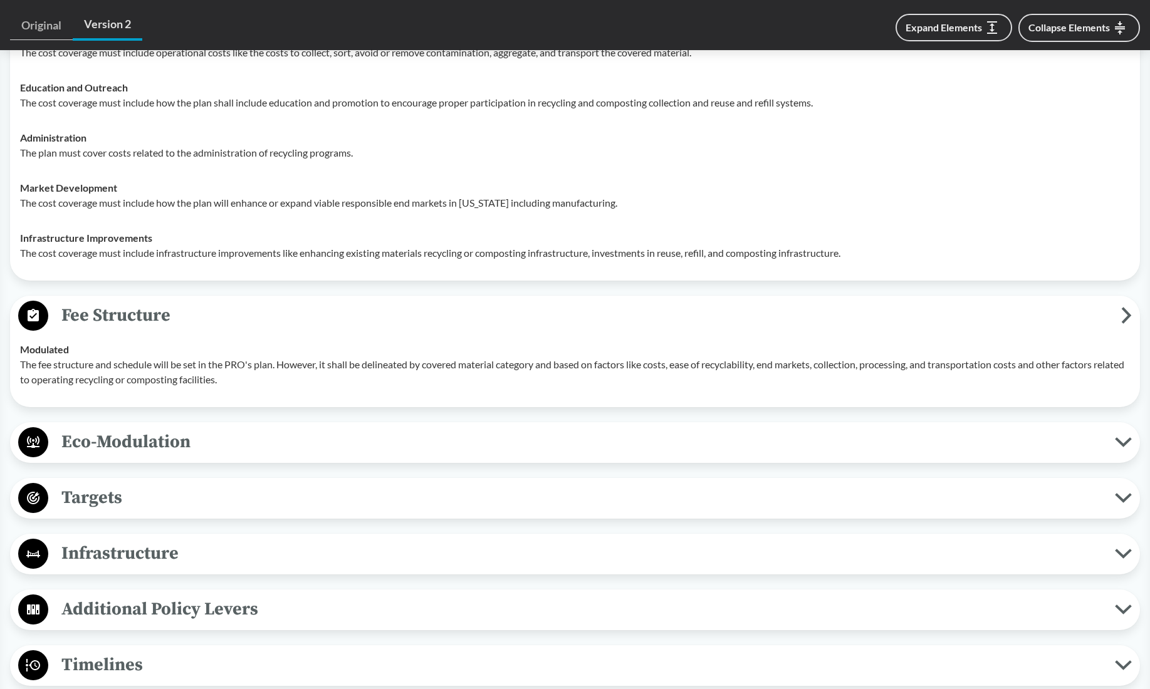
click at [144, 447] on span "Eco-Modulation" at bounding box center [581, 442] width 1066 height 28
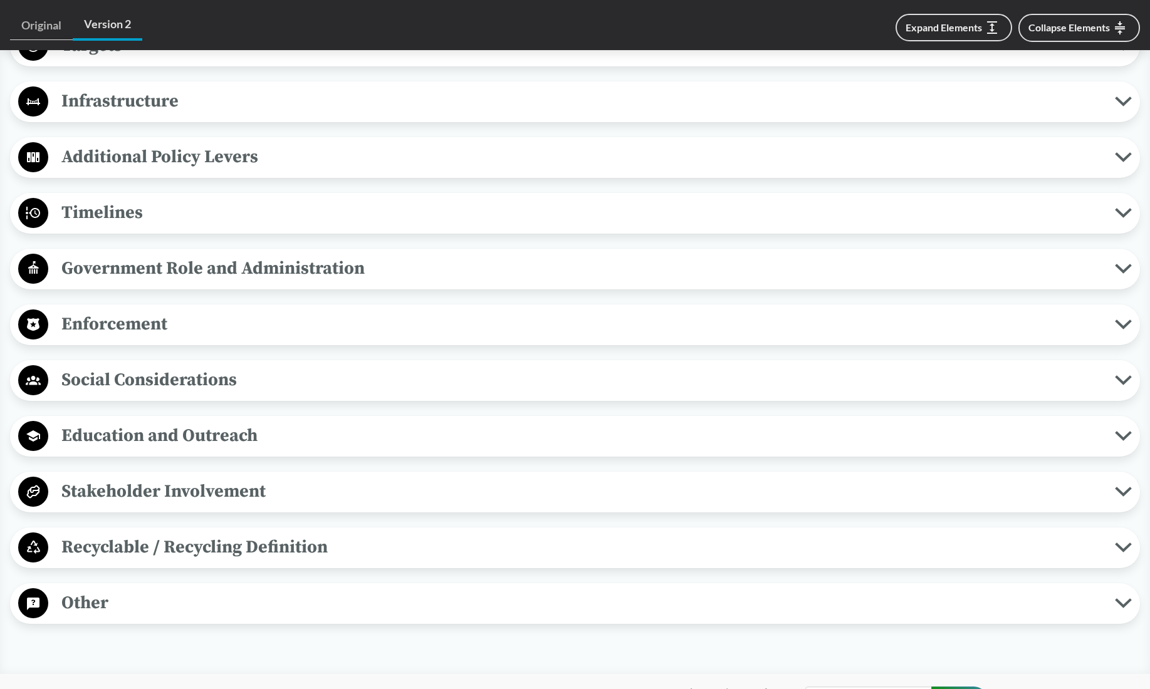
scroll to position [2495, 0]
click at [268, 560] on span "Recyclable / Recycling Definition" at bounding box center [581, 546] width 1066 height 28
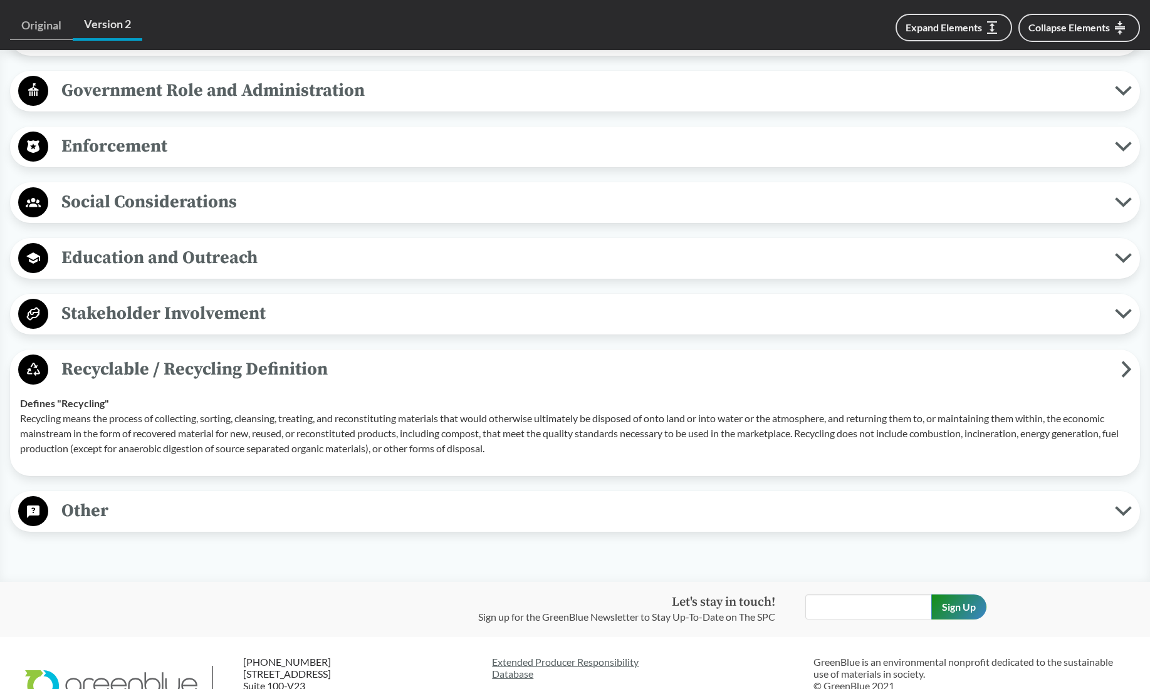
click at [343, 525] on span "Other" at bounding box center [581, 511] width 1066 height 28
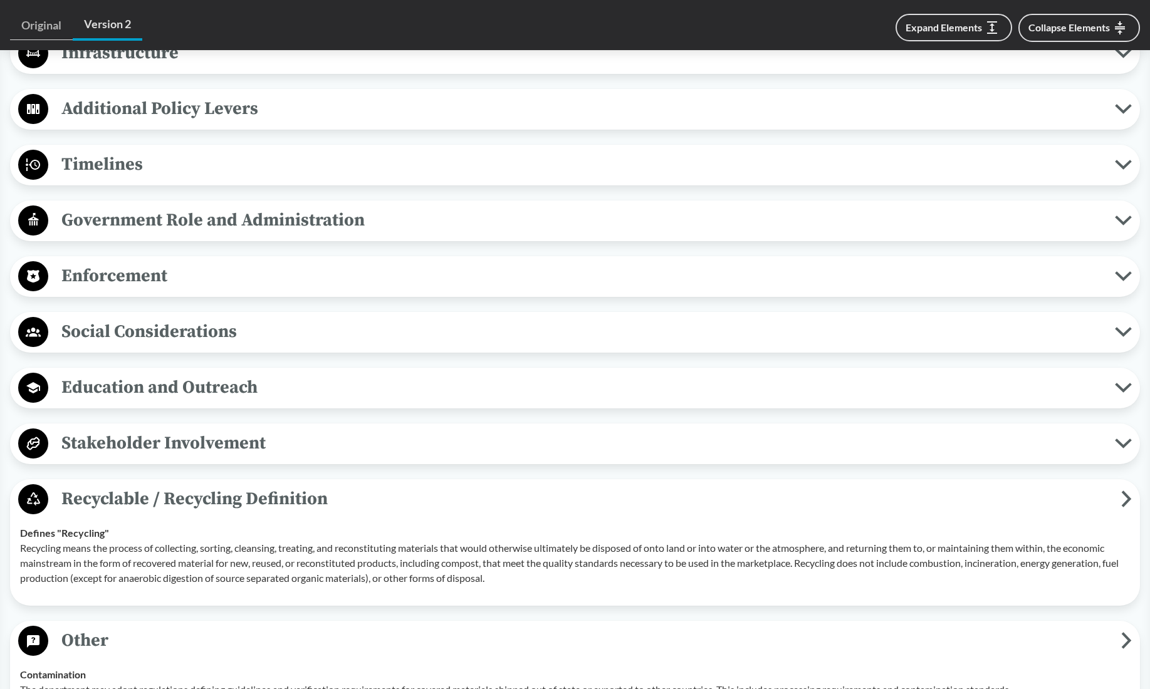
scroll to position [2542, 0]
click at [125, 286] on span "Enforcement" at bounding box center [581, 275] width 1066 height 28
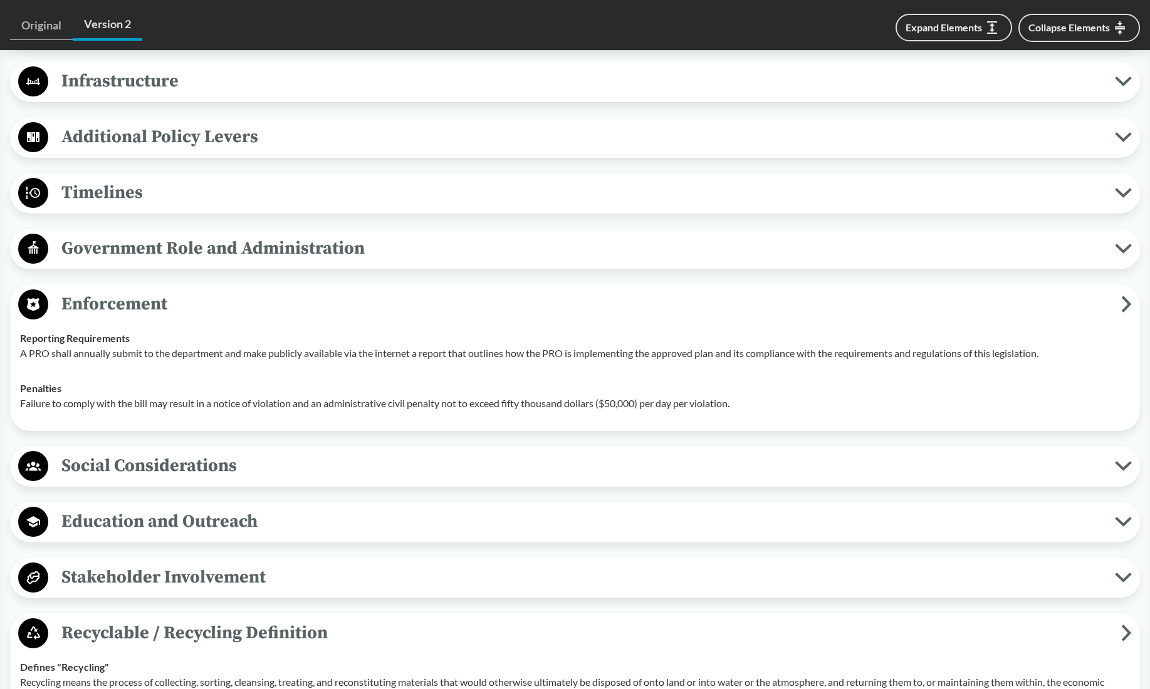
scroll to position [2513, 0]
click at [166, 263] on span "Government Role and Administration" at bounding box center [581, 249] width 1066 height 28
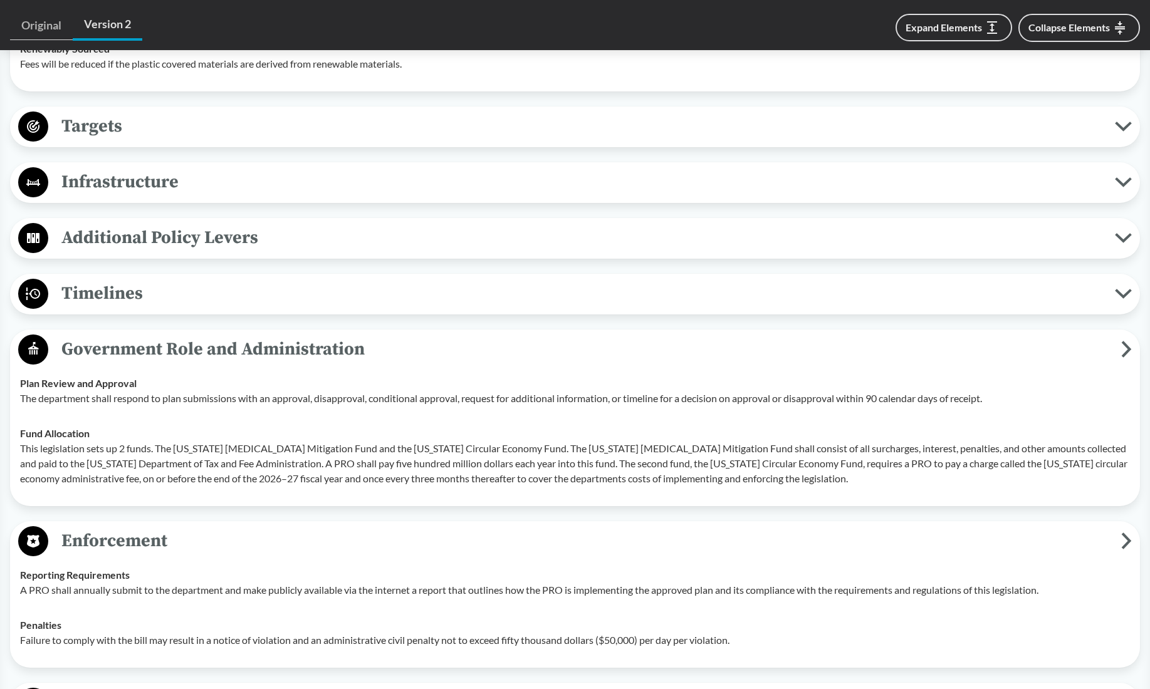
scroll to position [2409, 0]
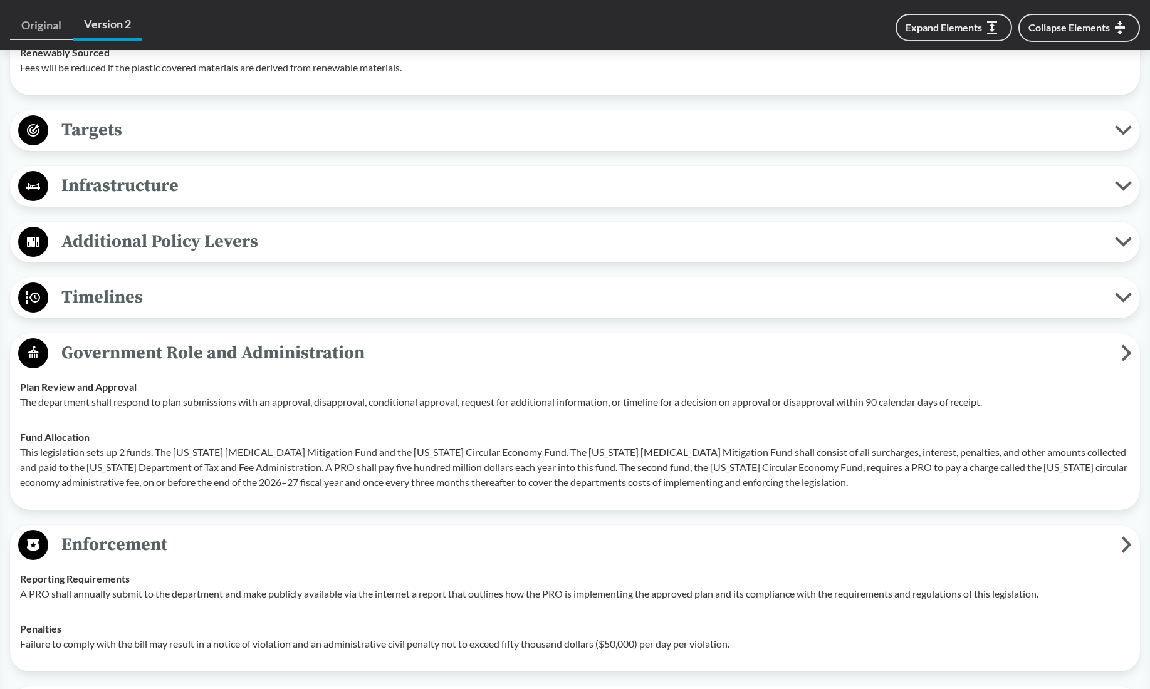
click at [165, 258] on button "Additional Policy Levers" at bounding box center [574, 242] width 1121 height 32
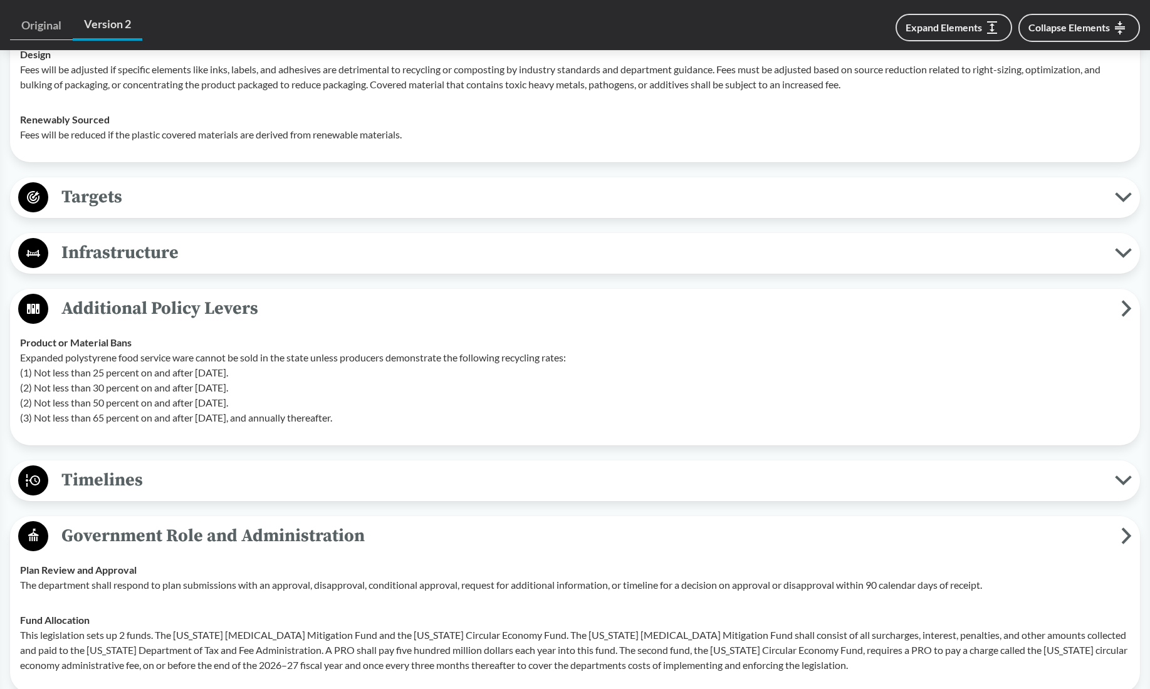
scroll to position [2341, 0]
click at [107, 267] on span "Infrastructure" at bounding box center [581, 254] width 1066 height 28
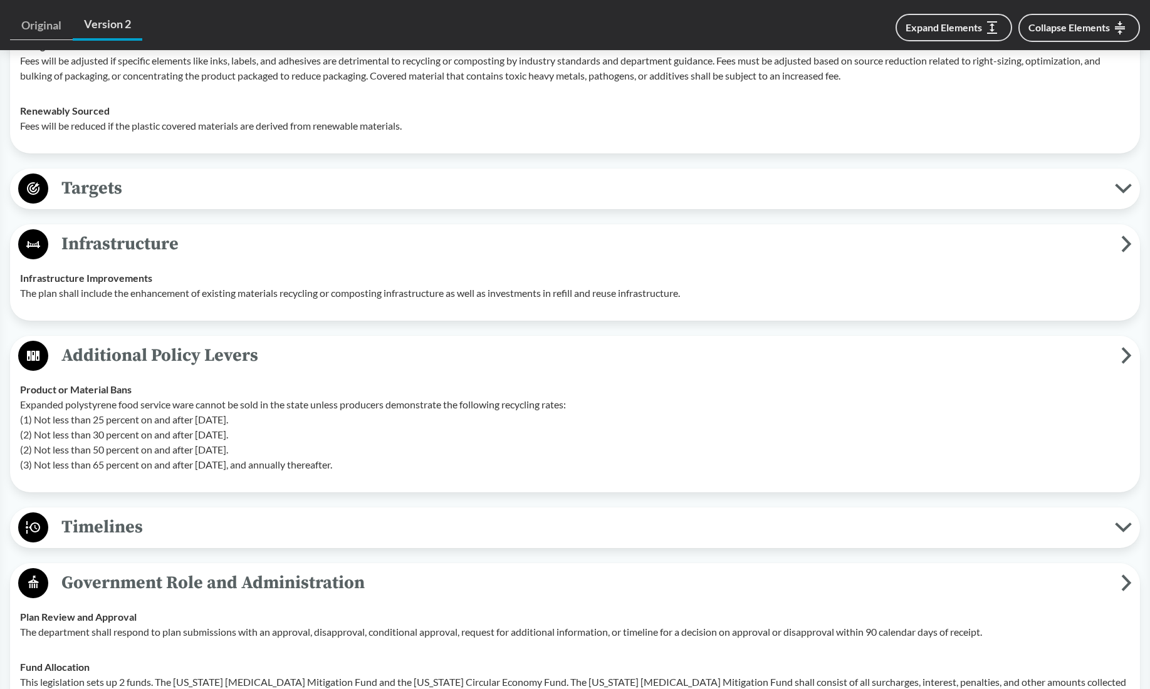
scroll to position [2348, 0]
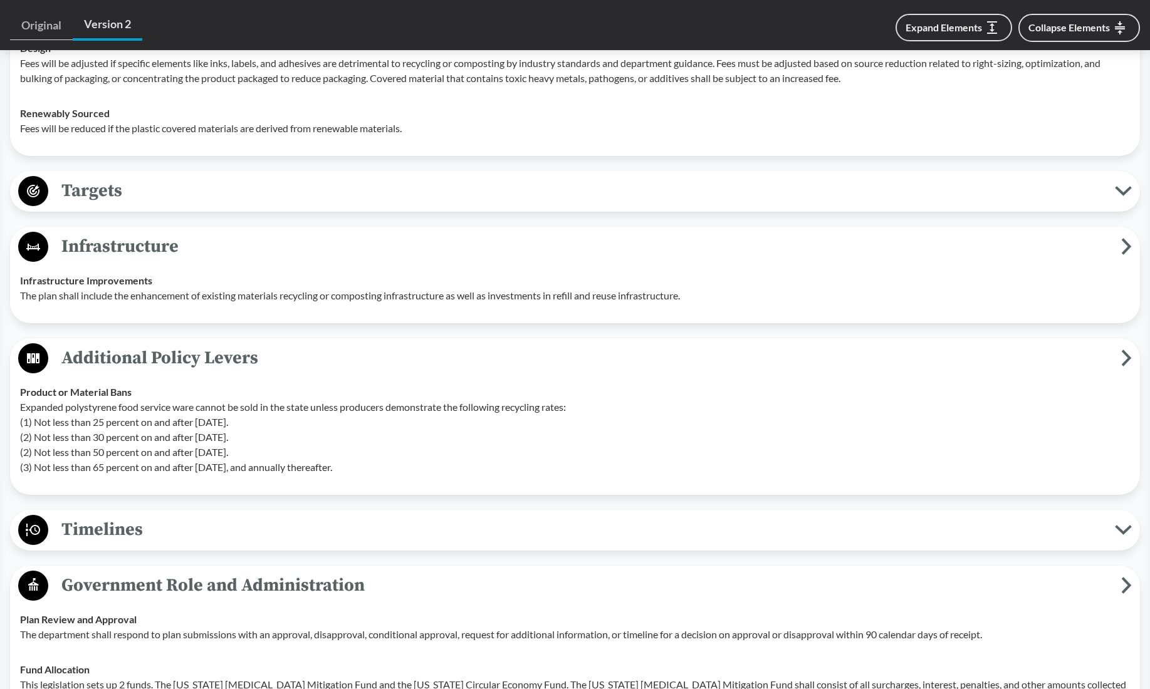
click at [164, 205] on span "Targets" at bounding box center [581, 191] width 1066 height 28
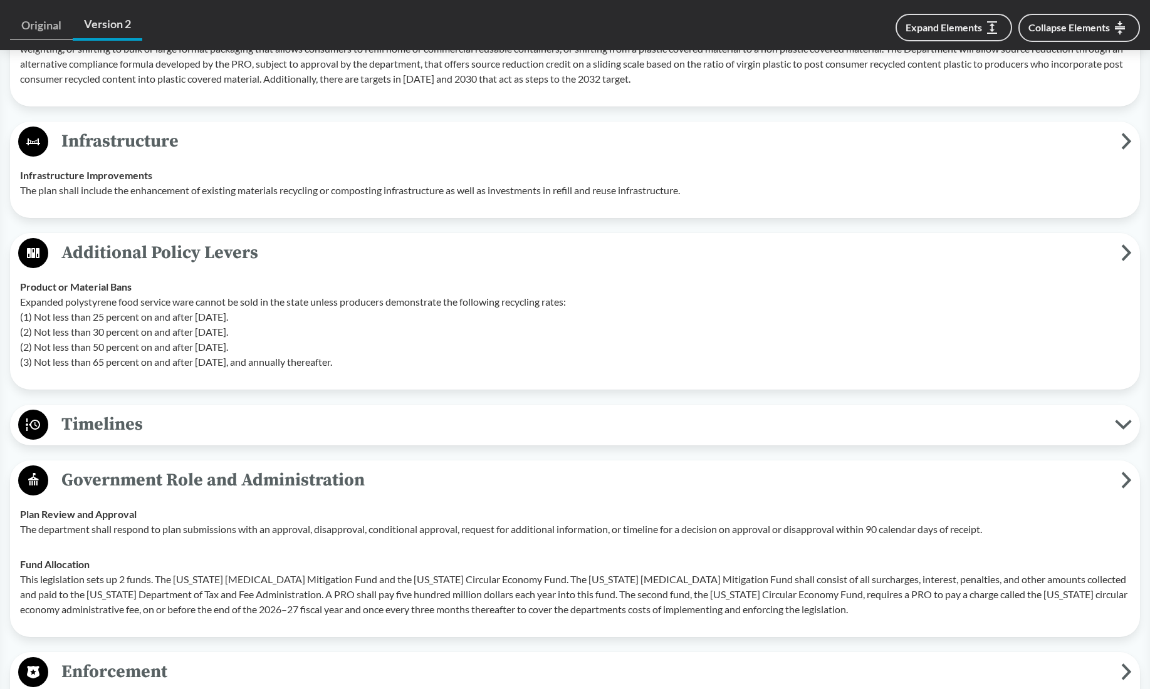
scroll to position [2622, 0]
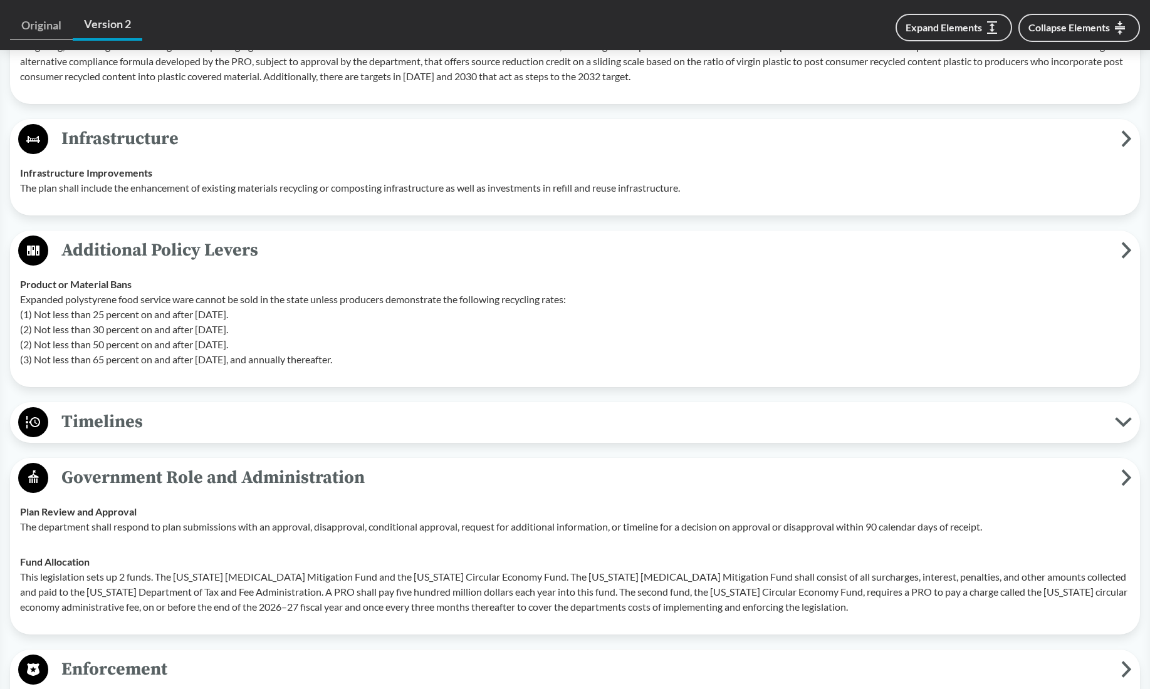
click at [80, 436] on span "Timelines" at bounding box center [581, 422] width 1066 height 28
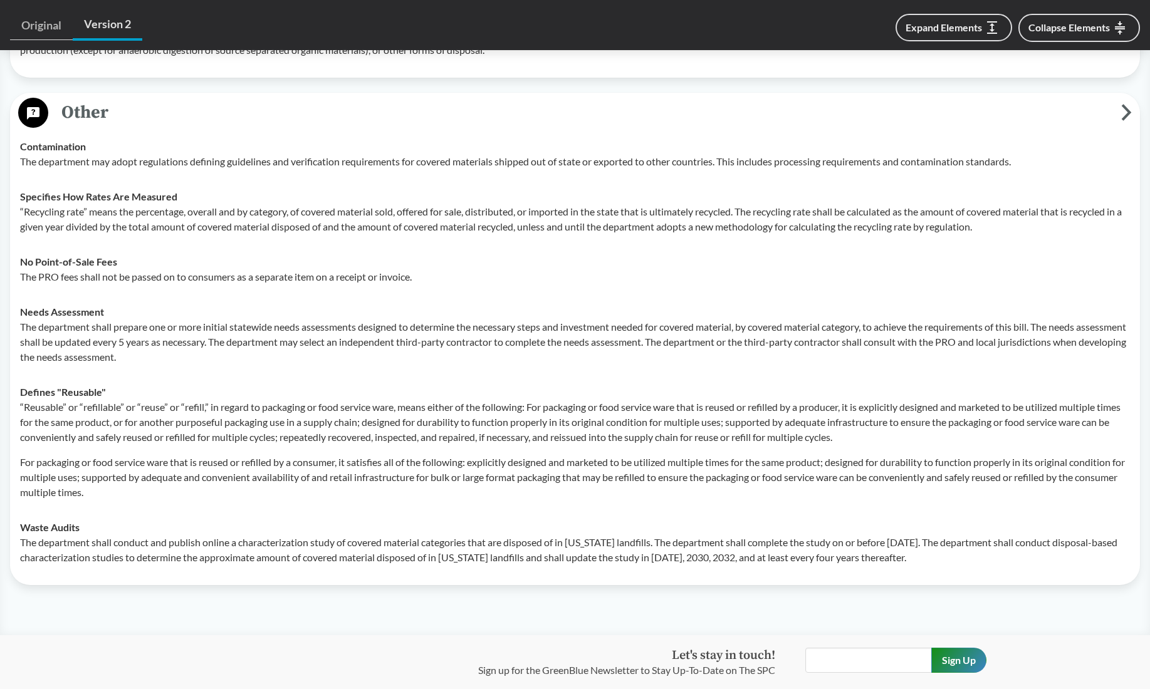
scroll to position [3889, 0]
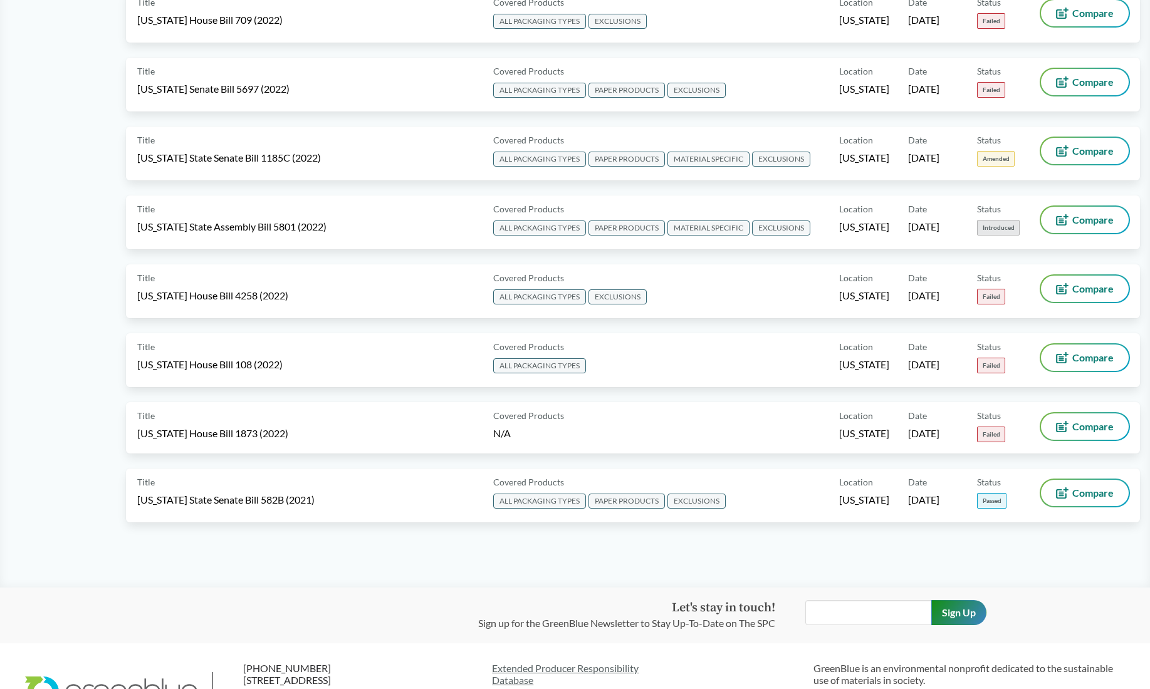
scroll to position [6230, 0]
